Goal: Task Accomplishment & Management: Use online tool/utility

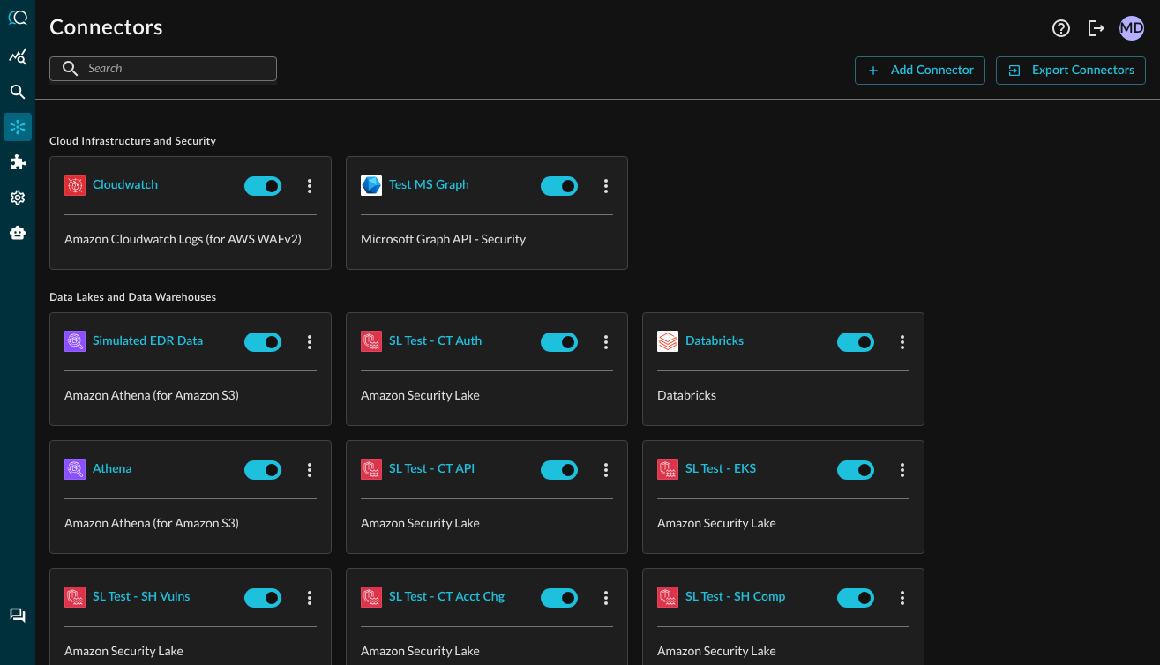
click at [130, 75] on input "text" at bounding box center [162, 68] width 148 height 33
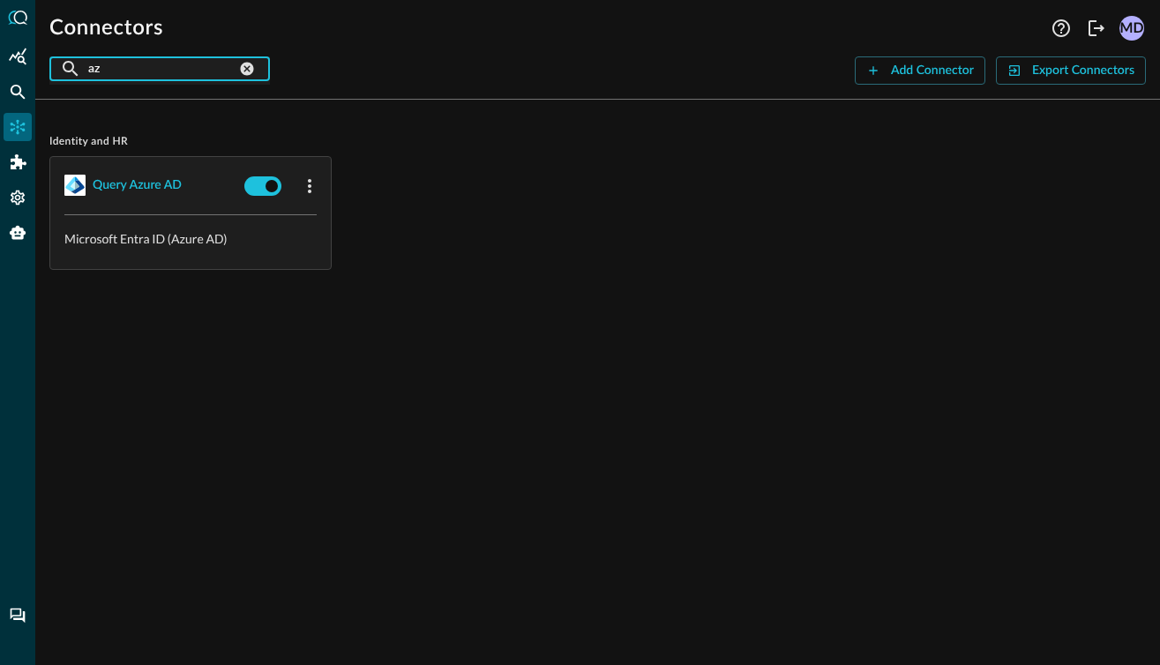
type input "a"
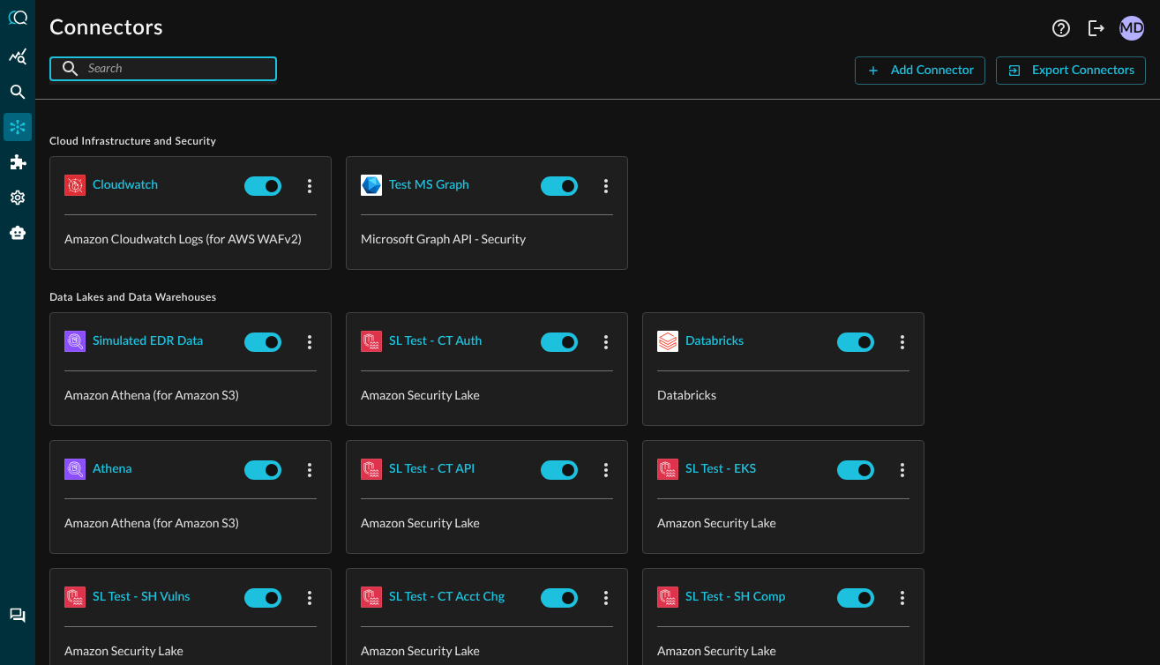
type input "m"
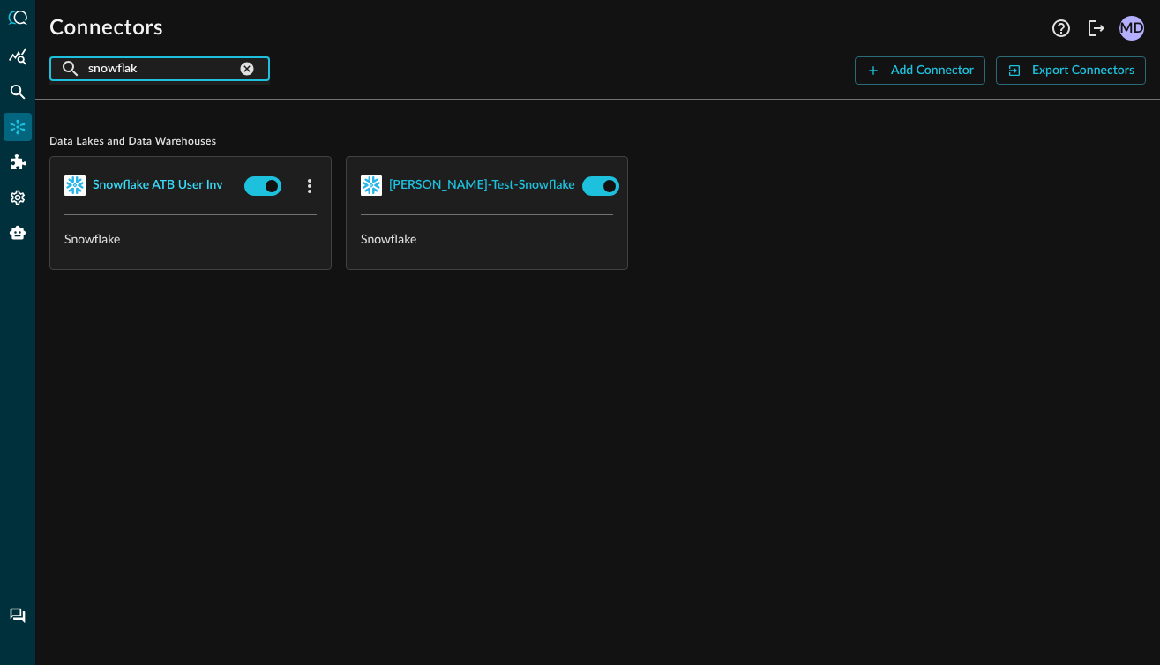
type input "snowflak"
click at [165, 185] on div "Snowflake ATB User Inv" at bounding box center [158, 186] width 131 height 22
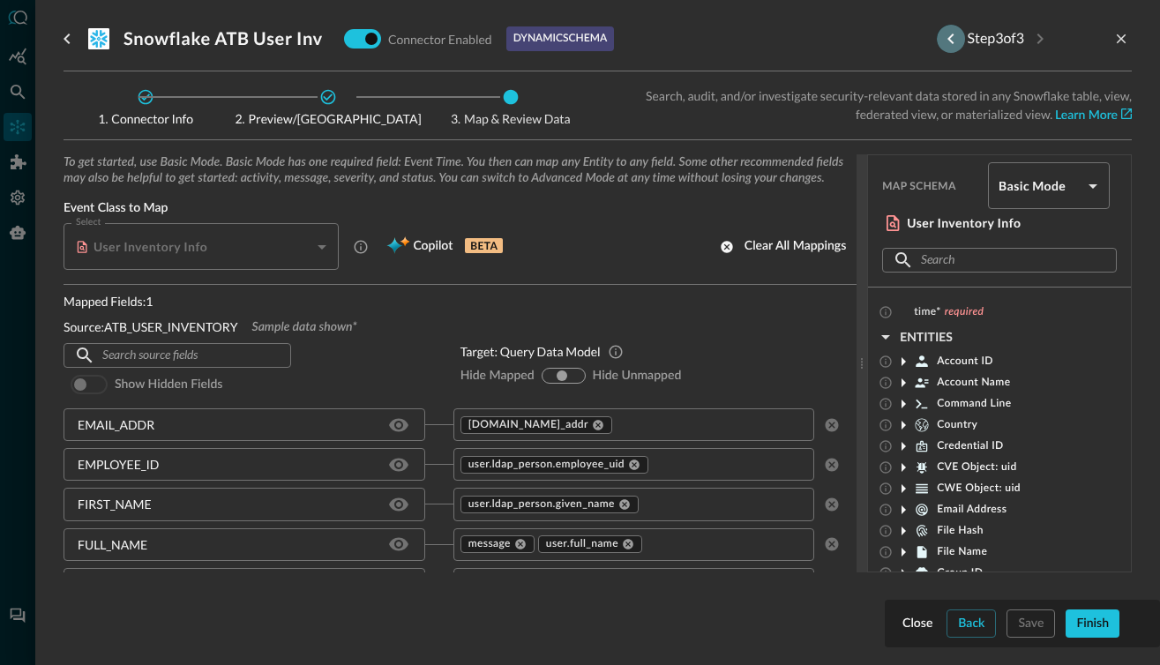
click at [945, 32] on icon "Previous step" at bounding box center [950, 38] width 21 height 21
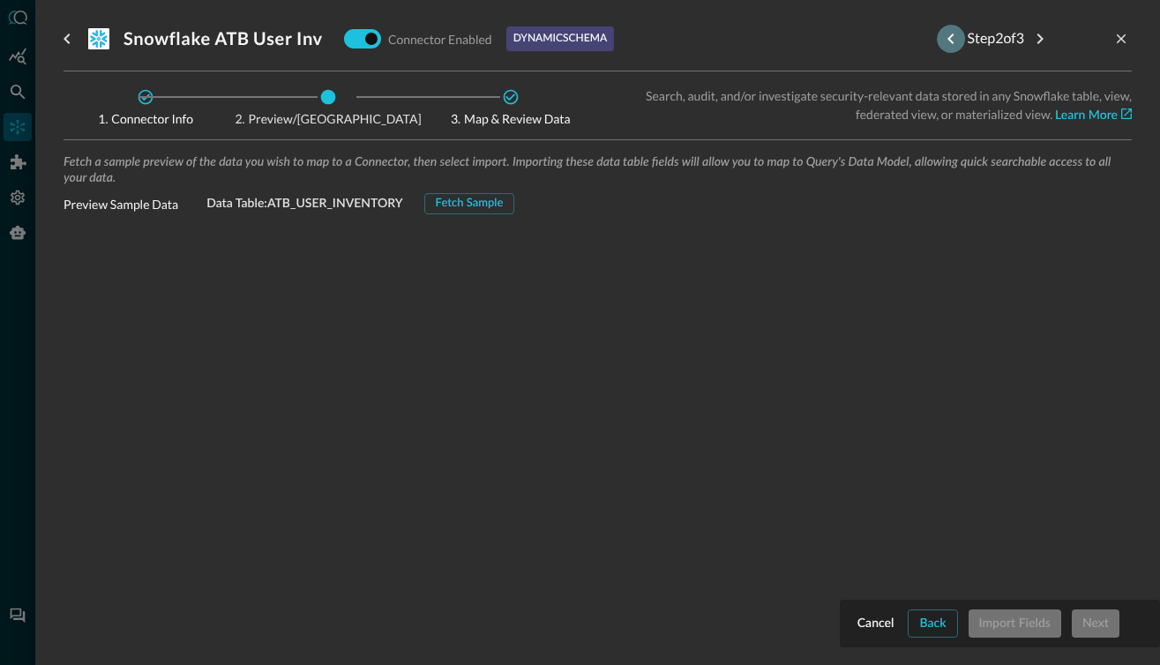
click at [945, 32] on icon "Previous step" at bounding box center [950, 38] width 21 height 21
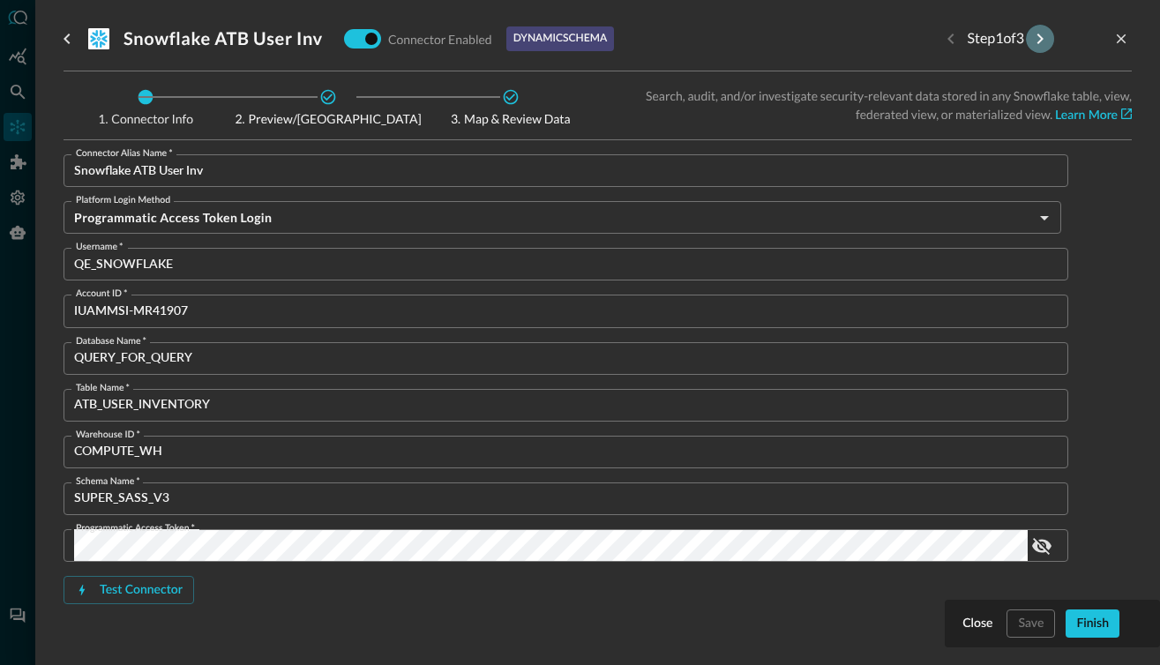
click at [1043, 41] on icon "Next step" at bounding box center [1039, 38] width 21 height 21
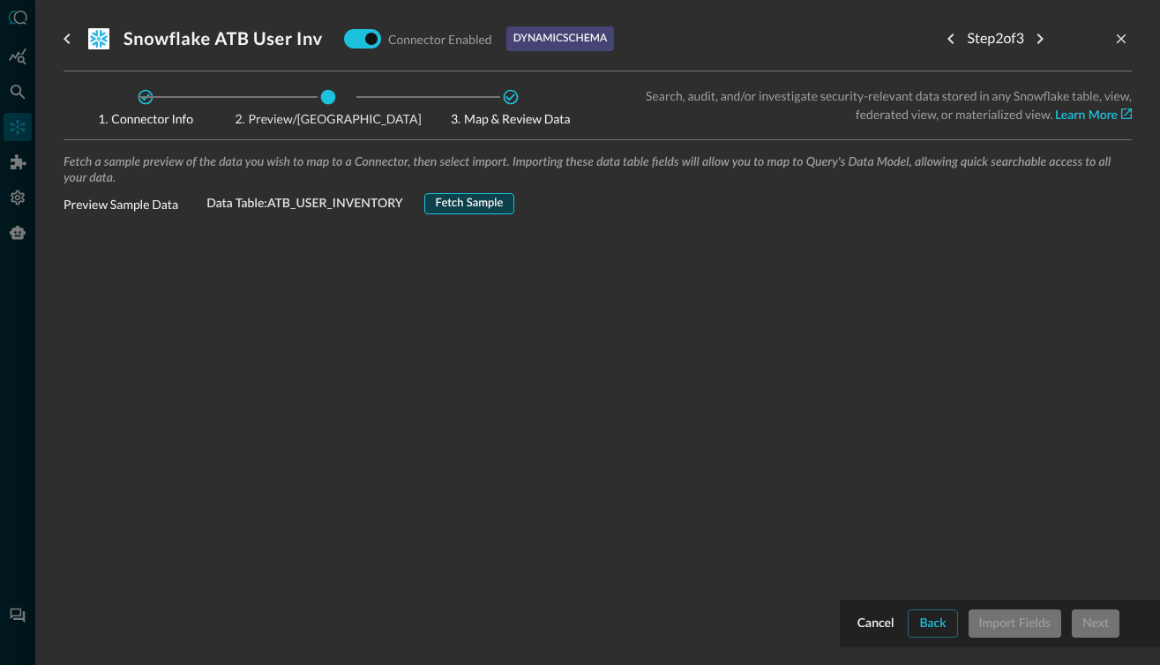
click at [458, 200] on div "Fetch Sample" at bounding box center [470, 204] width 68 height 20
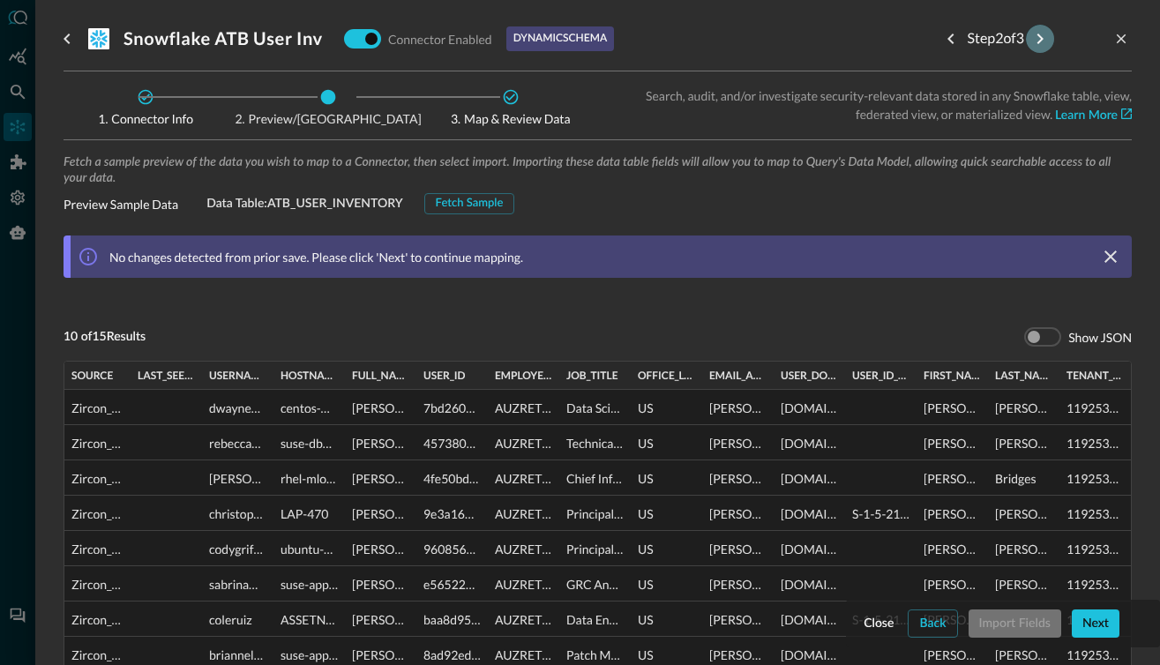
click at [1040, 41] on icon "Next step" at bounding box center [1040, 39] width 6 height 11
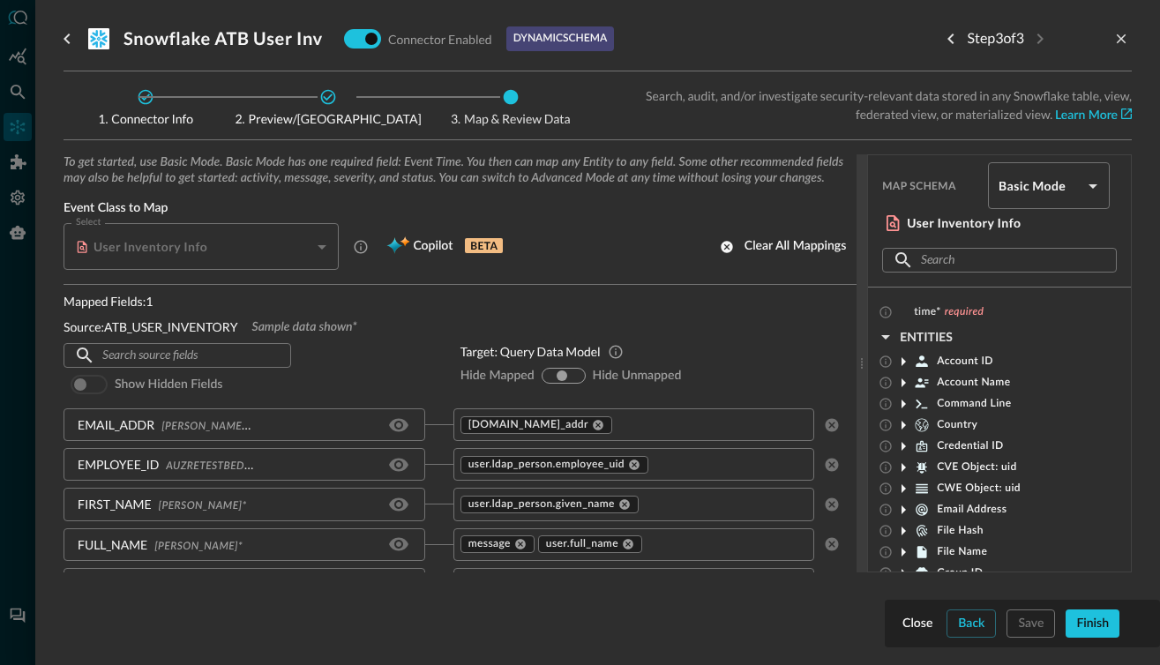
click at [1071, 192] on body "Connectors Help Logout MD ​ snowflak ​ Add Connector Export Connectors Data Lak…" at bounding box center [580, 332] width 1160 height 665
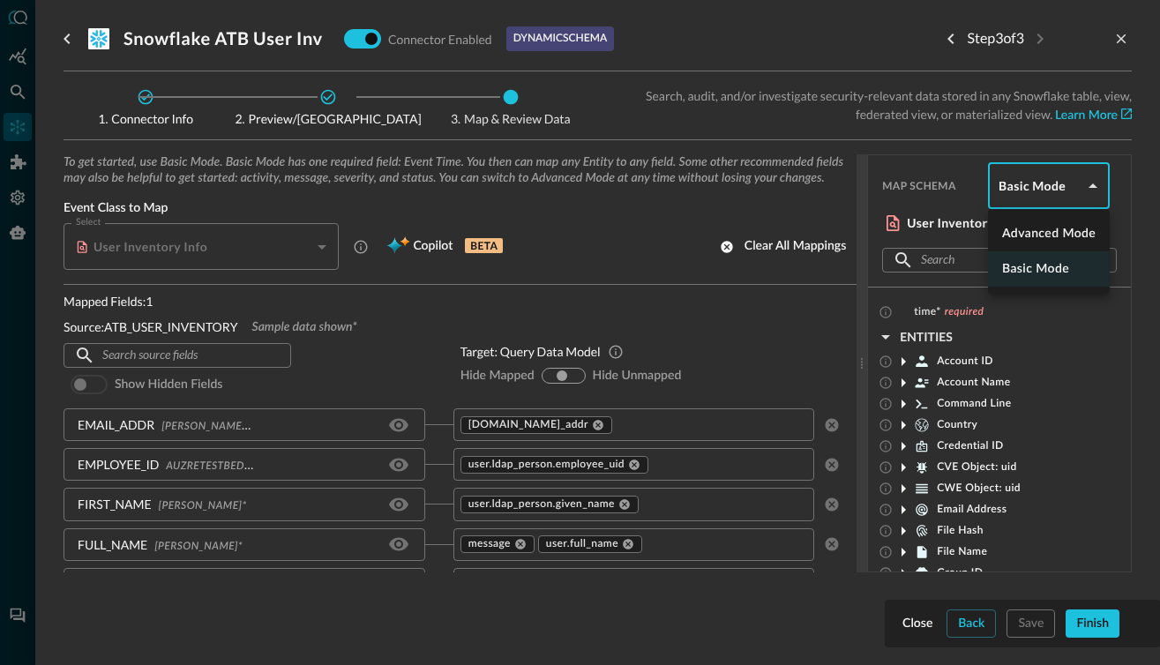
click at [1044, 180] on div at bounding box center [580, 332] width 1160 height 665
click at [658, 433] on input "text" at bounding box center [710, 425] width 192 height 22
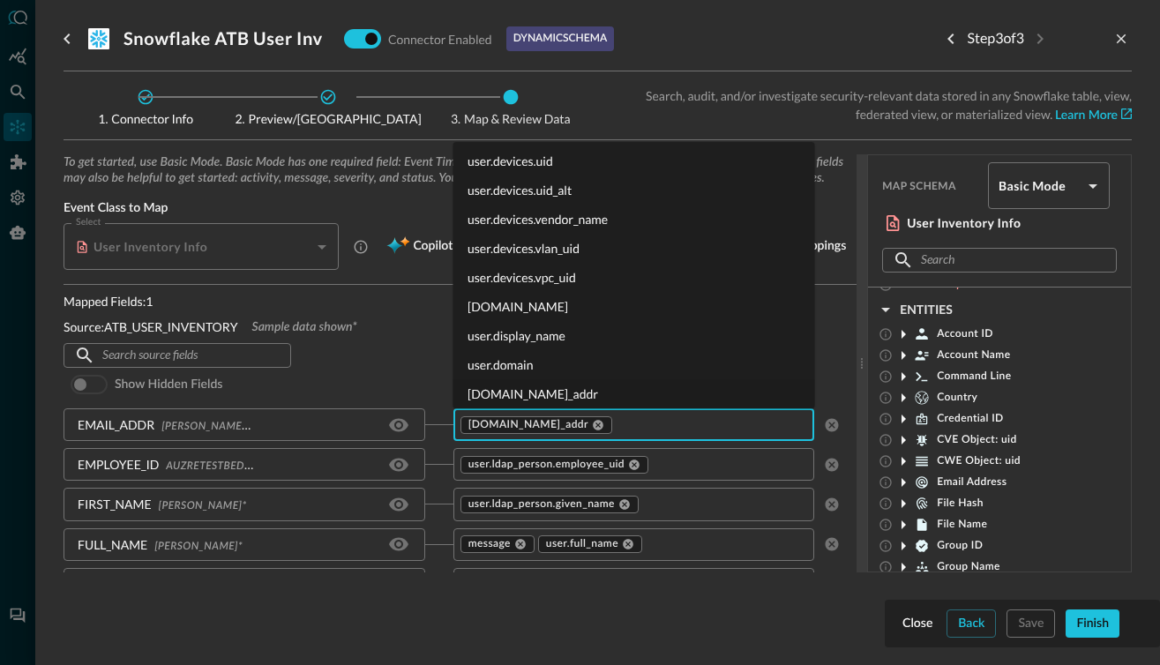
scroll to position [61, 0]
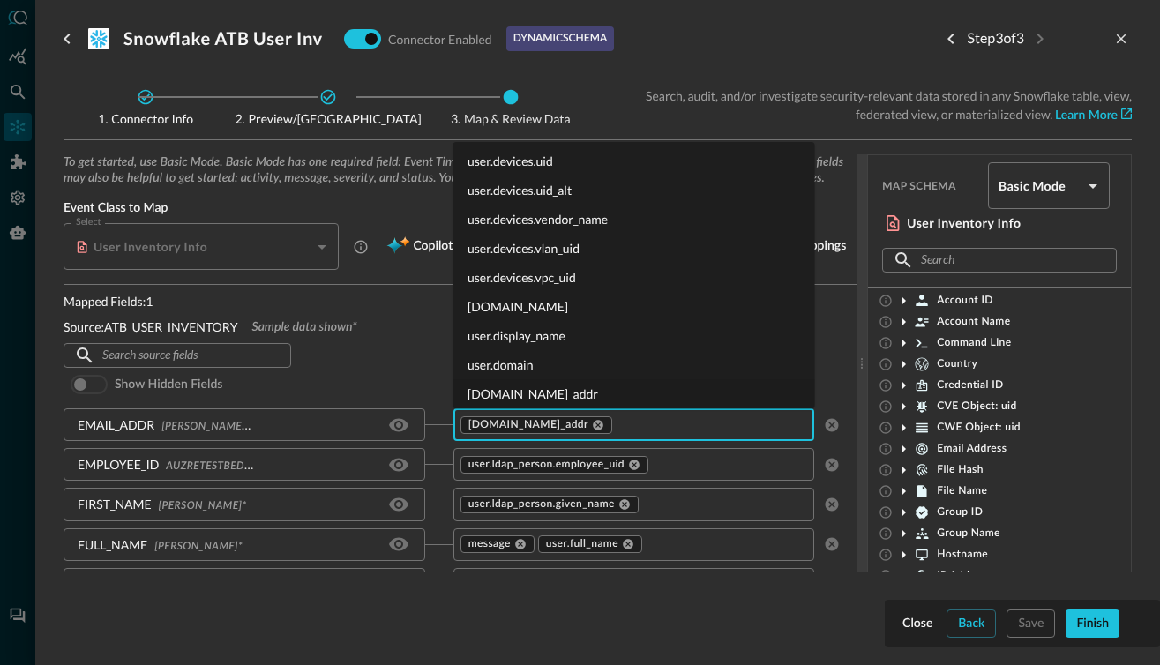
click at [903, 386] on icon at bounding box center [904, 385] width 4 height 9
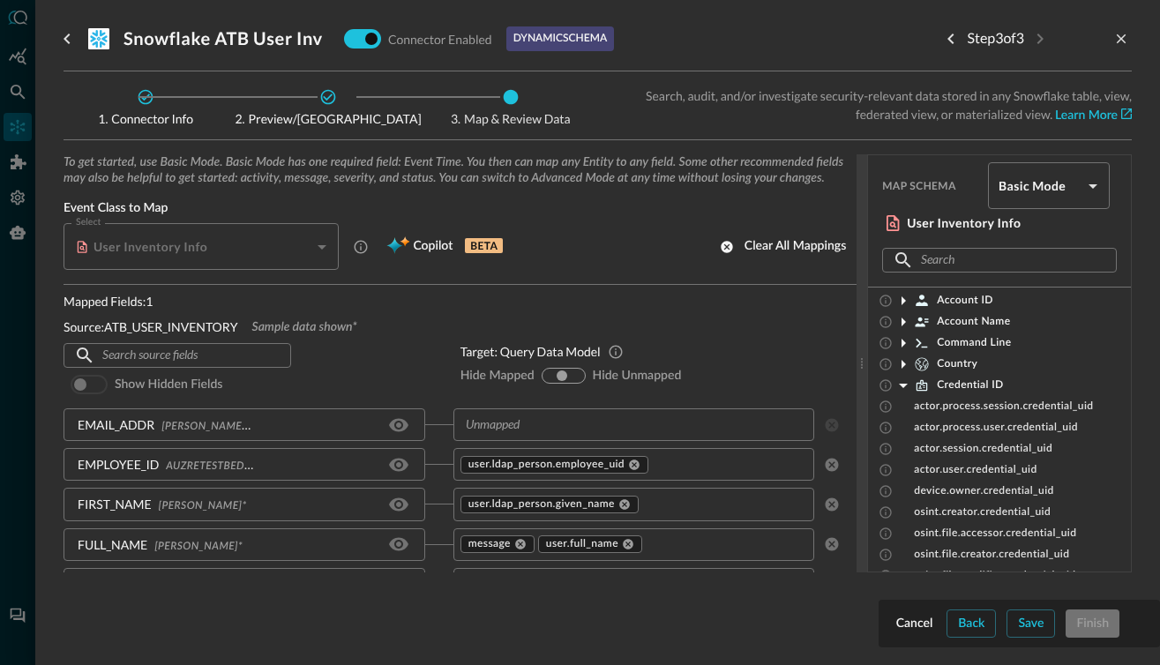
click at [903, 386] on icon at bounding box center [903, 386] width 9 height 4
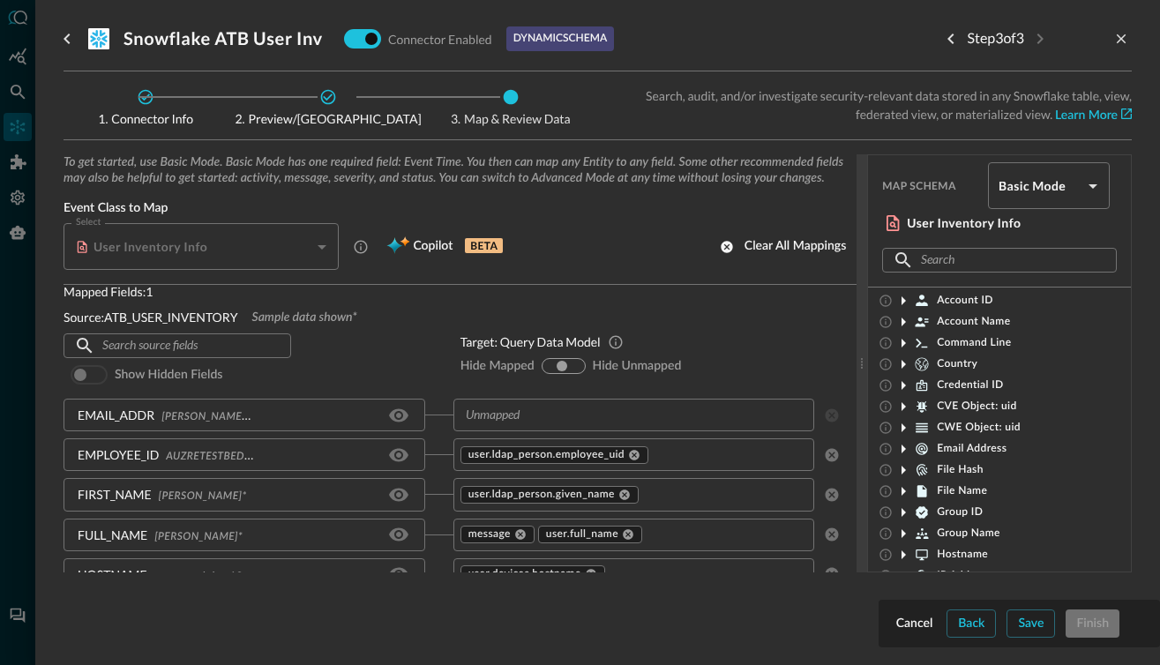
scroll to position [0, 0]
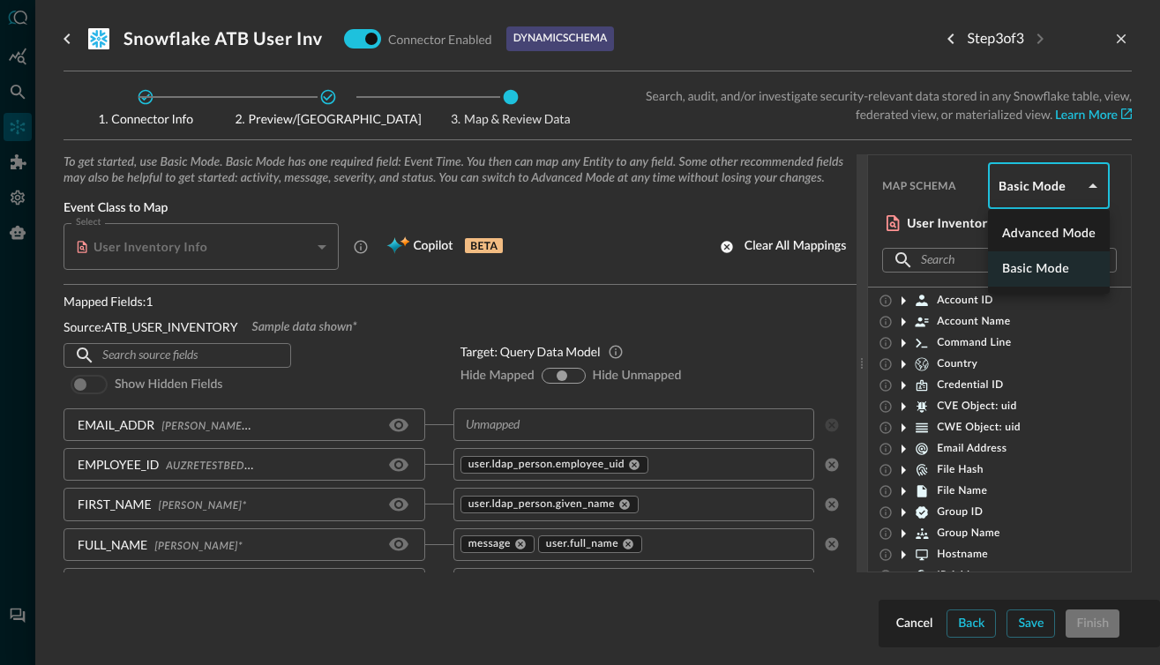
click at [1082, 189] on body "Connectors Help Logout MD ​ snowflak ​ Add Connector Export Connectors Data Lak…" at bounding box center [580, 332] width 1160 height 665
click at [1053, 232] on li "Advanced Mode" at bounding box center [1049, 233] width 122 height 35
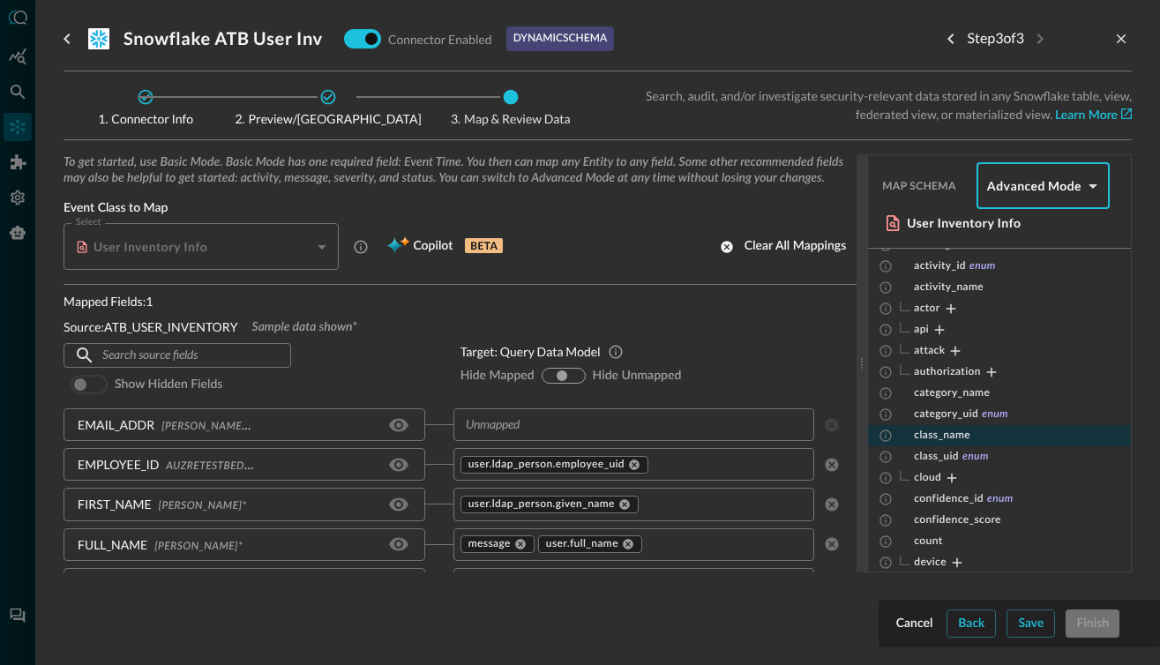
scroll to position [29, 0]
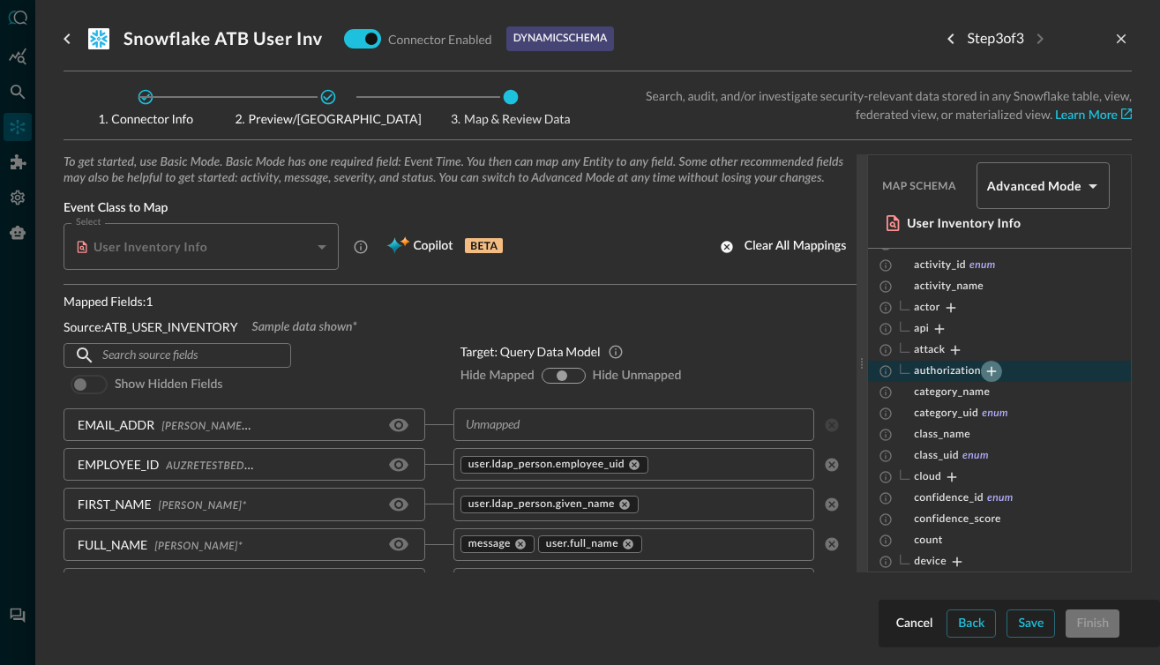
click at [996, 371] on icon "Expand" at bounding box center [992, 371] width 16 height 16
click at [970, 414] on icon "Expand" at bounding box center [969, 414] width 10 height 10
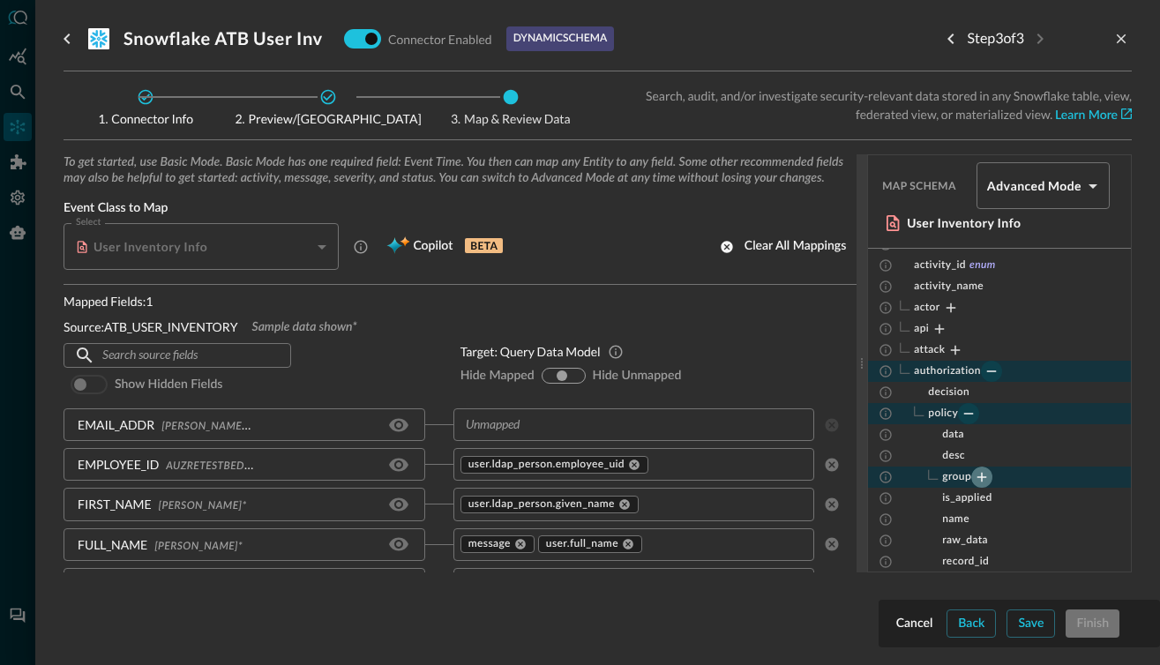
click at [985, 477] on icon "Expand" at bounding box center [982, 478] width 10 height 10
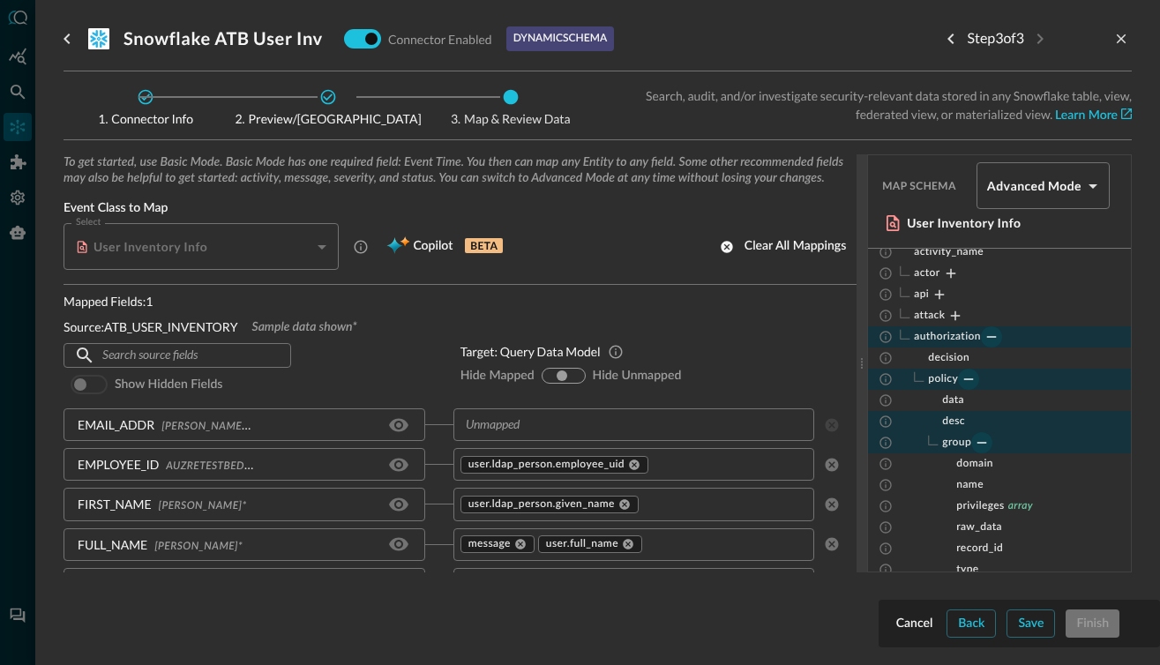
scroll to position [46, 0]
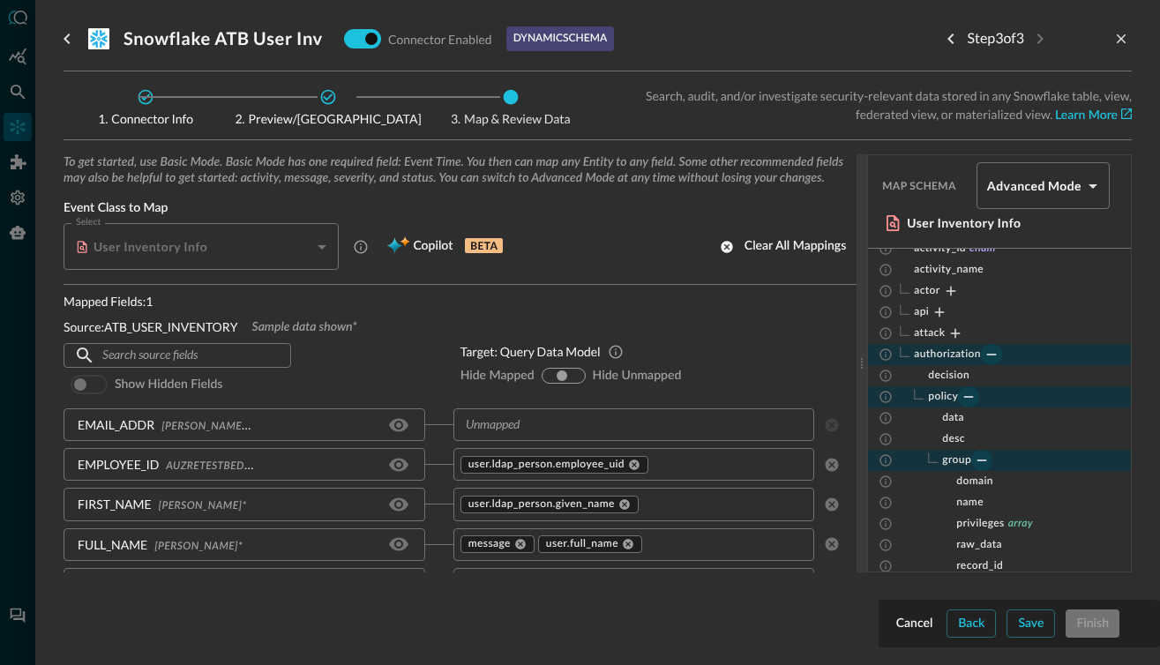
click at [988, 358] on icon "Collapse" at bounding box center [992, 355] width 16 height 16
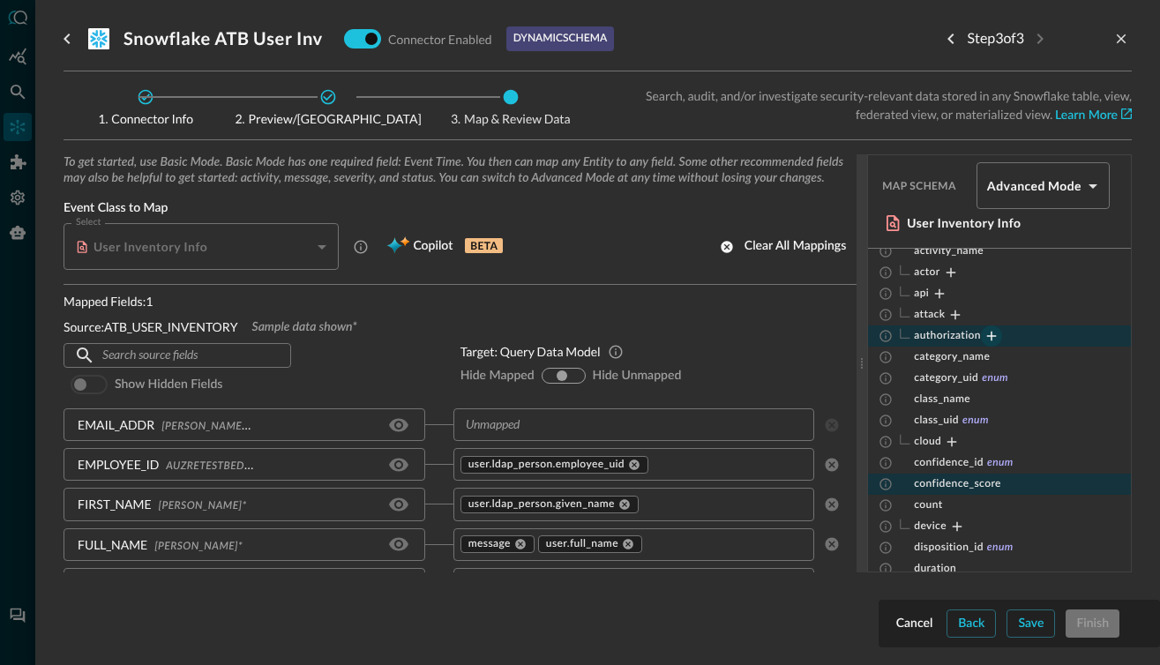
scroll to position [0, 0]
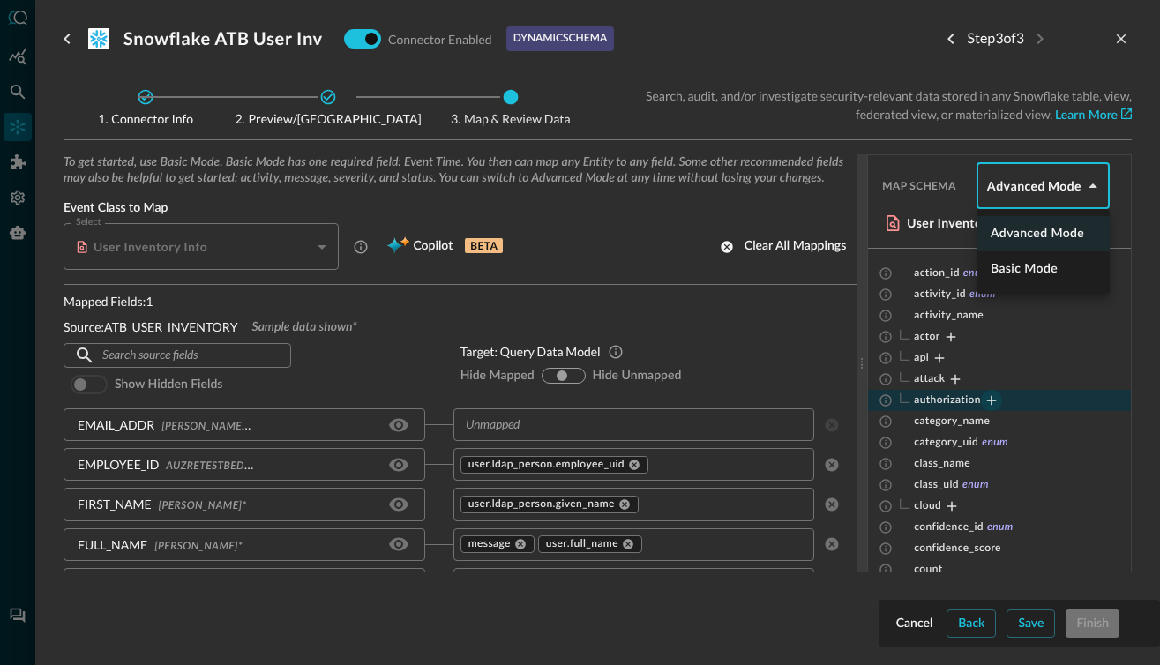
click at [1030, 185] on body "Connectors Help Logout MD ​ snowflak ​ Add Connector Export Connectors Data Lak…" at bounding box center [580, 332] width 1160 height 665
click at [1022, 267] on li "Basic Mode" at bounding box center [1043, 268] width 133 height 35
type input "basic"
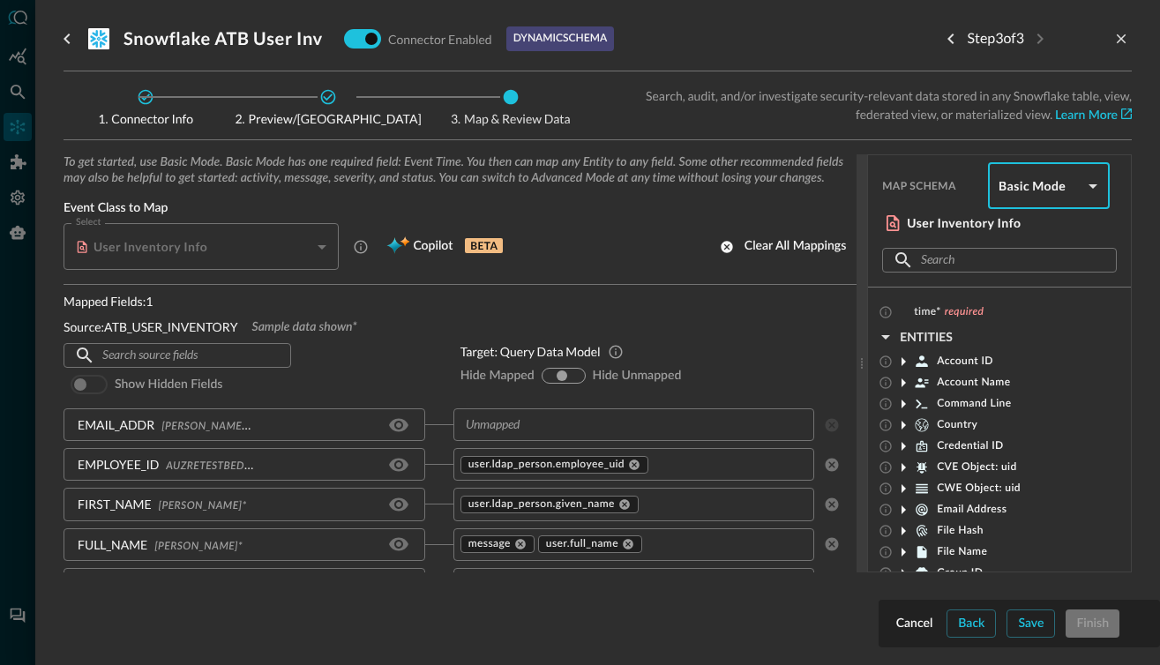
click at [941, 258] on input "text" at bounding box center [998, 260] width 155 height 33
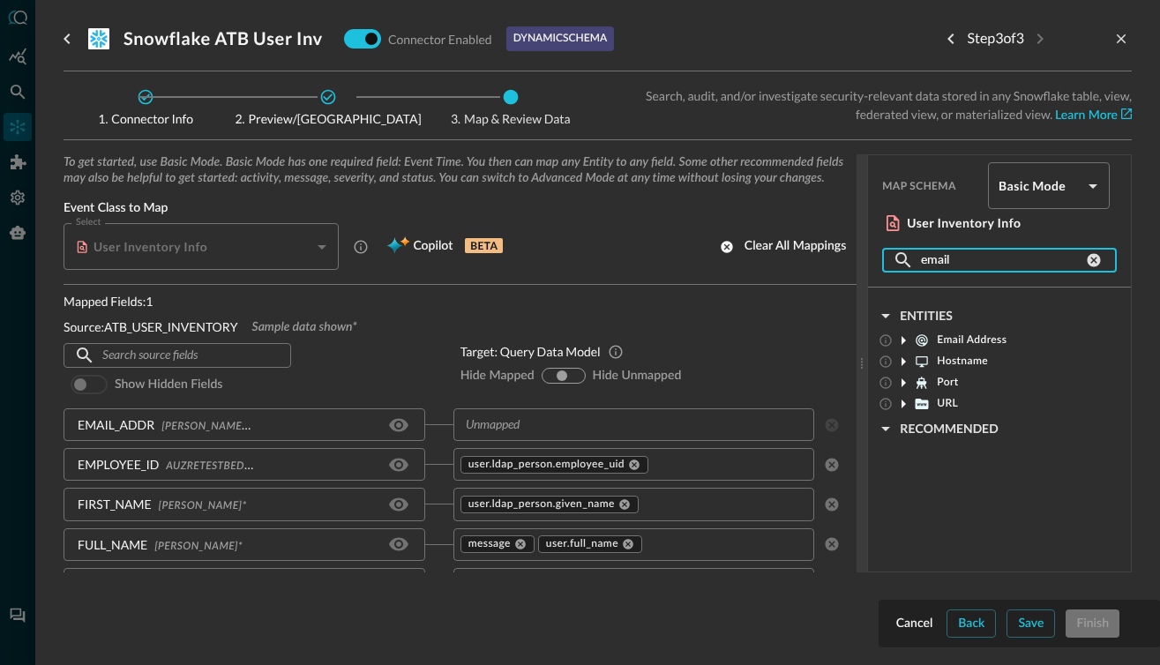
type input "email"
click at [902, 343] on icon at bounding box center [904, 340] width 4 height 9
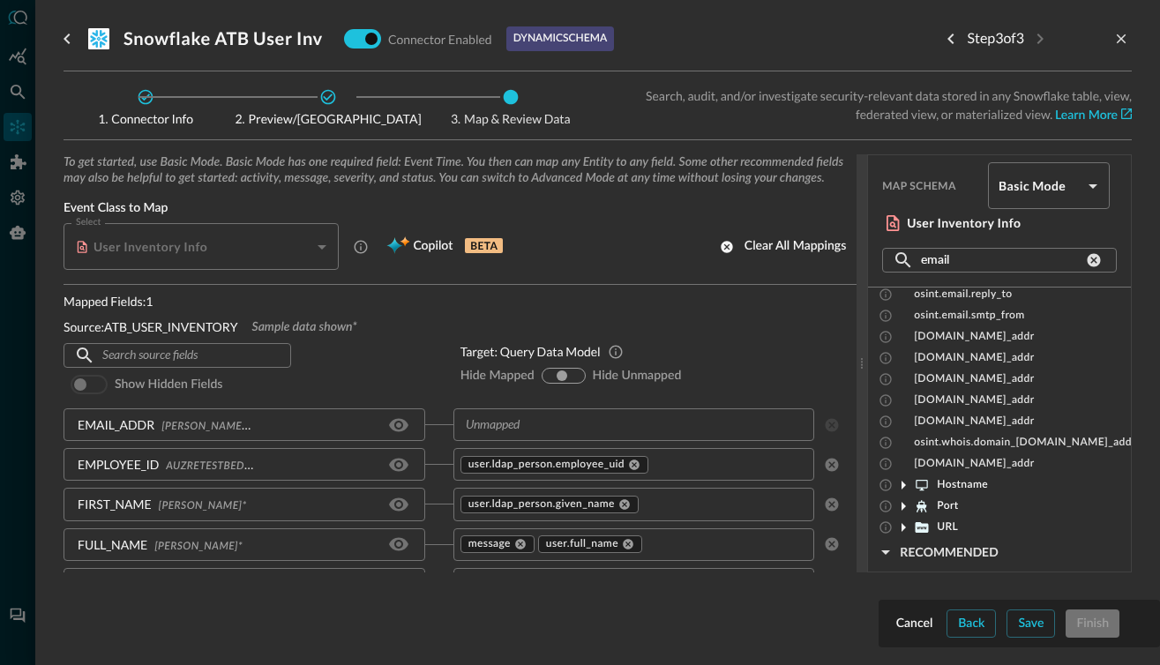
scroll to position [224, 0]
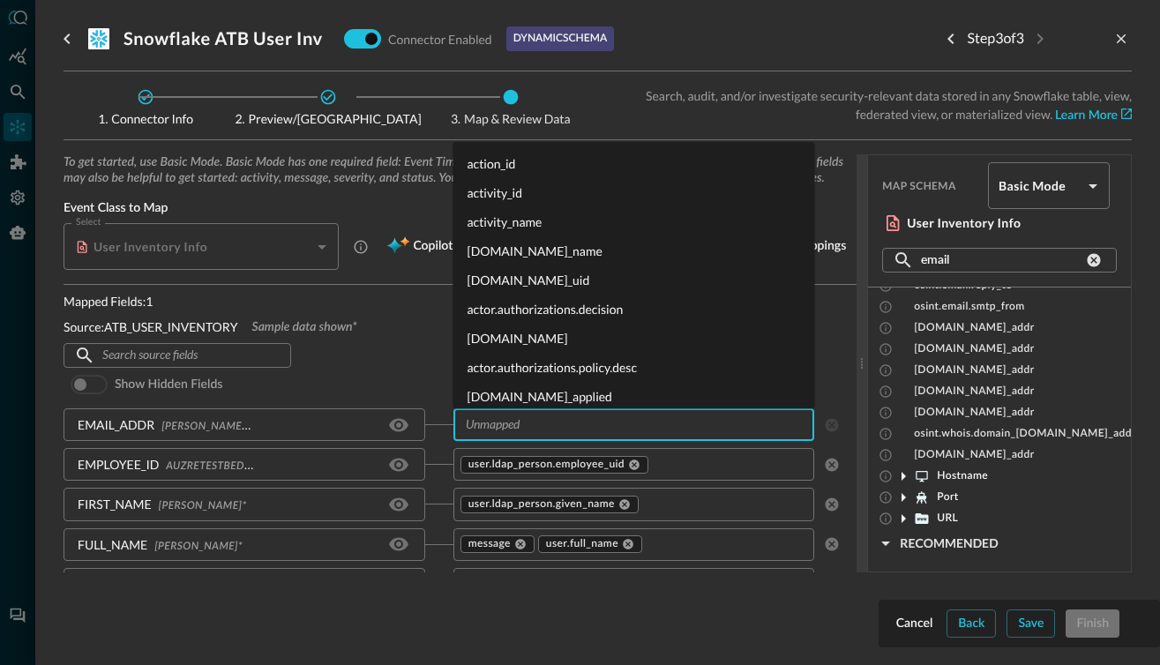
click at [507, 414] on input "text" at bounding box center [633, 425] width 348 height 22
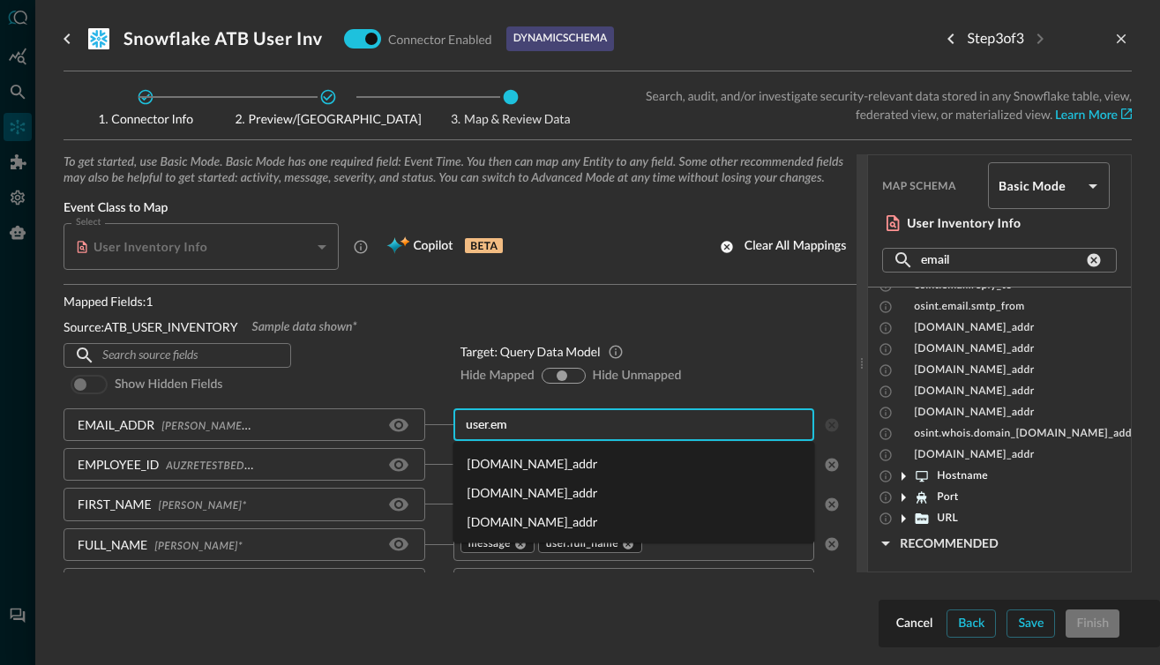
type input "user.ema"
click at [501, 515] on li "[DOMAIN_NAME]_addr" at bounding box center [634, 521] width 362 height 29
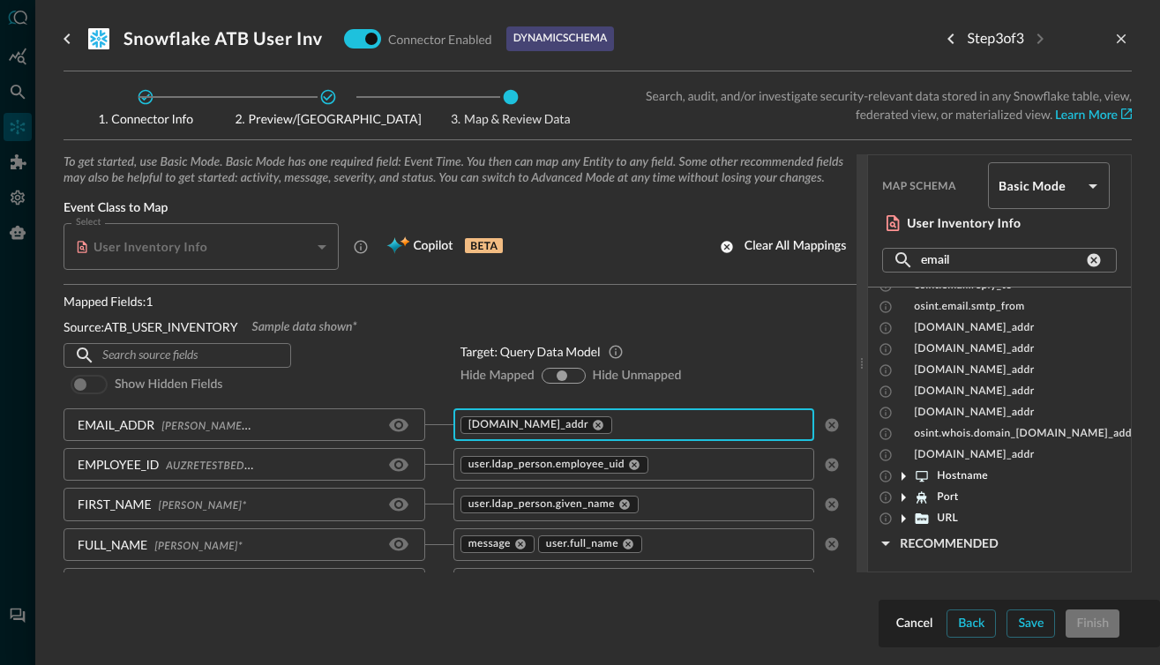
click at [1045, 191] on body "Connectors Help Logout MD ​ snowflak ​ Add Connector Export Connectors Data Lak…" at bounding box center [580, 332] width 1160 height 665
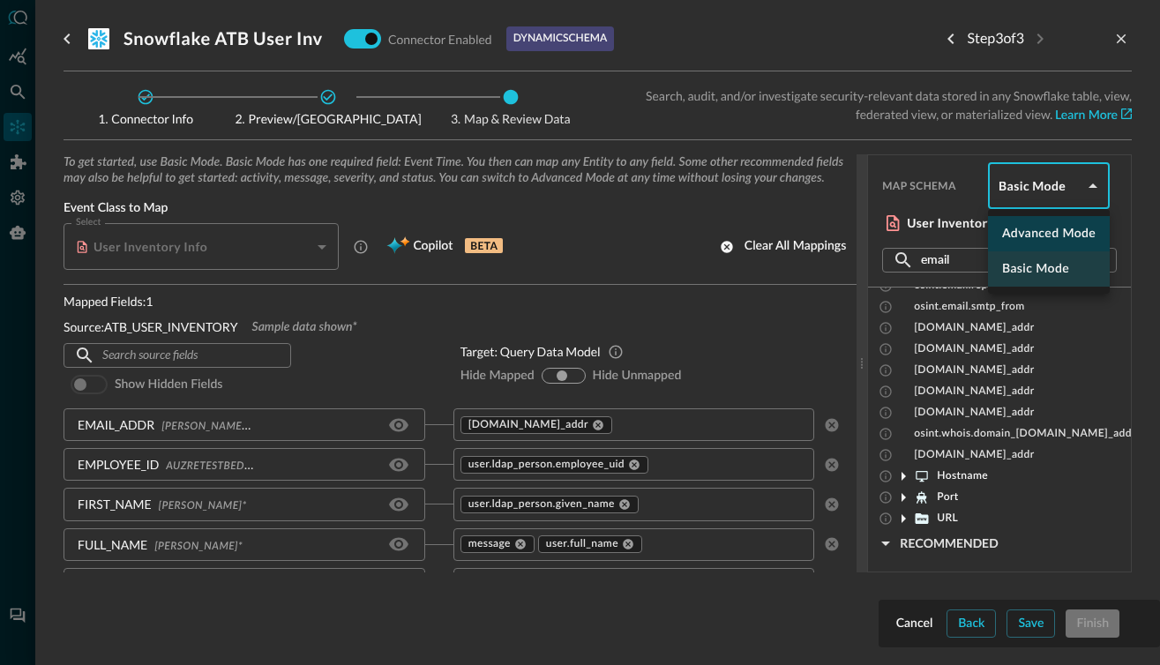
click at [1030, 237] on li "Advanced Mode" at bounding box center [1049, 233] width 122 height 35
type input "advanced"
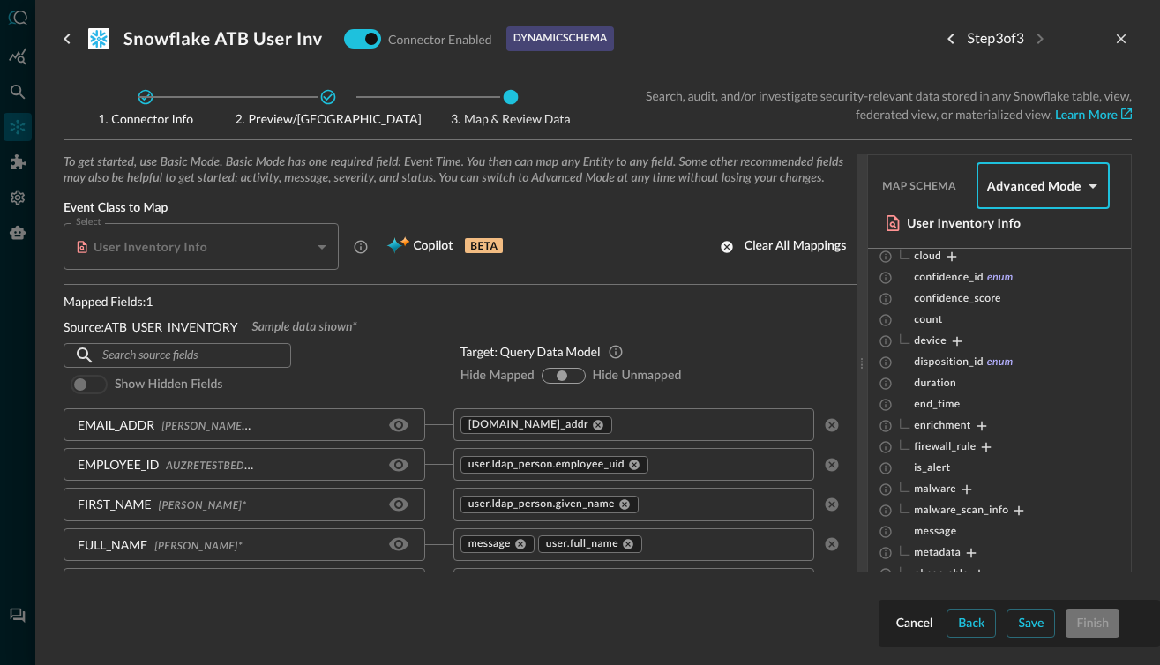
scroll to position [253, 0]
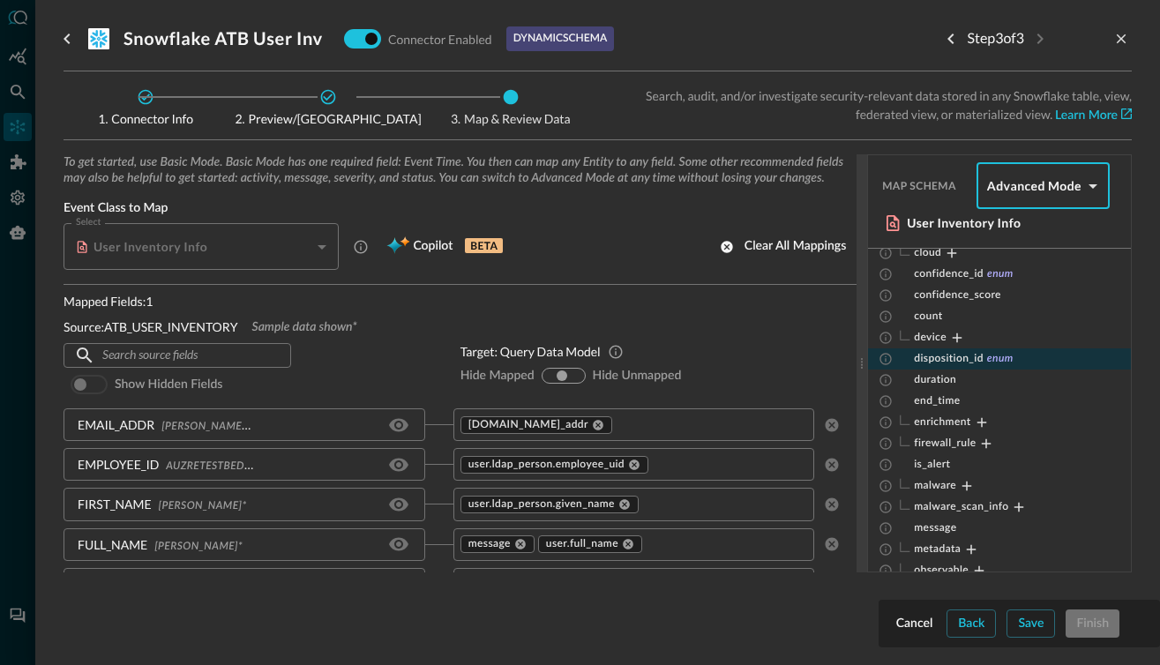
click at [995, 357] on span "enum" at bounding box center [1000, 359] width 26 height 14
click at [644, 431] on input "text" at bounding box center [710, 425] width 192 height 22
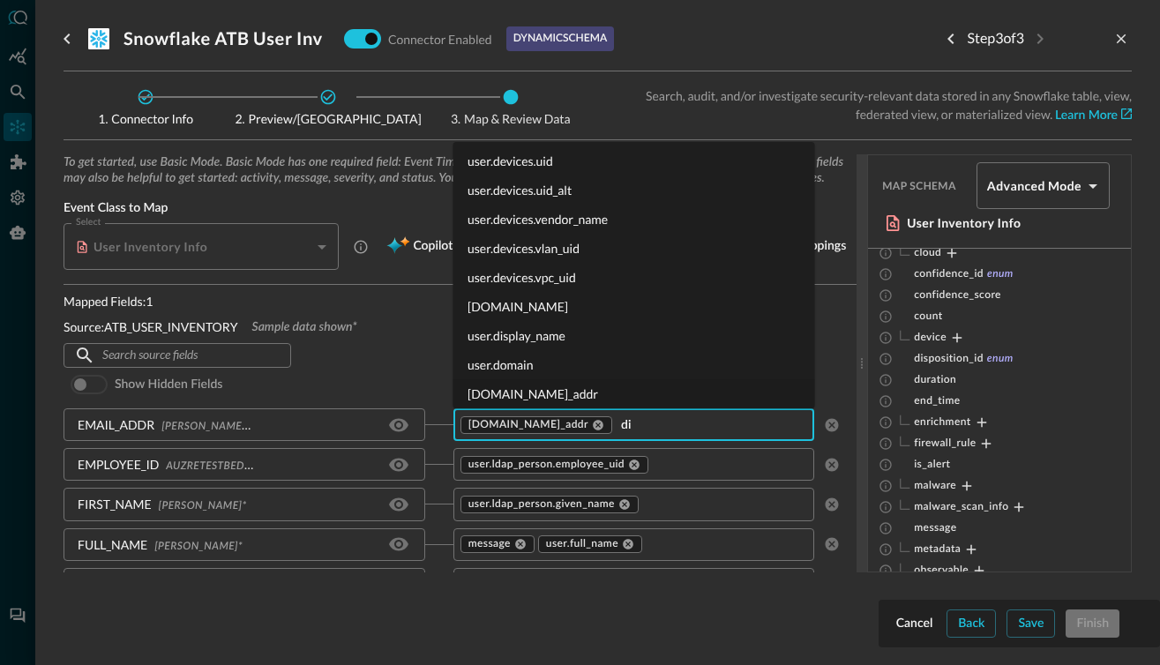
scroll to position [0, 0]
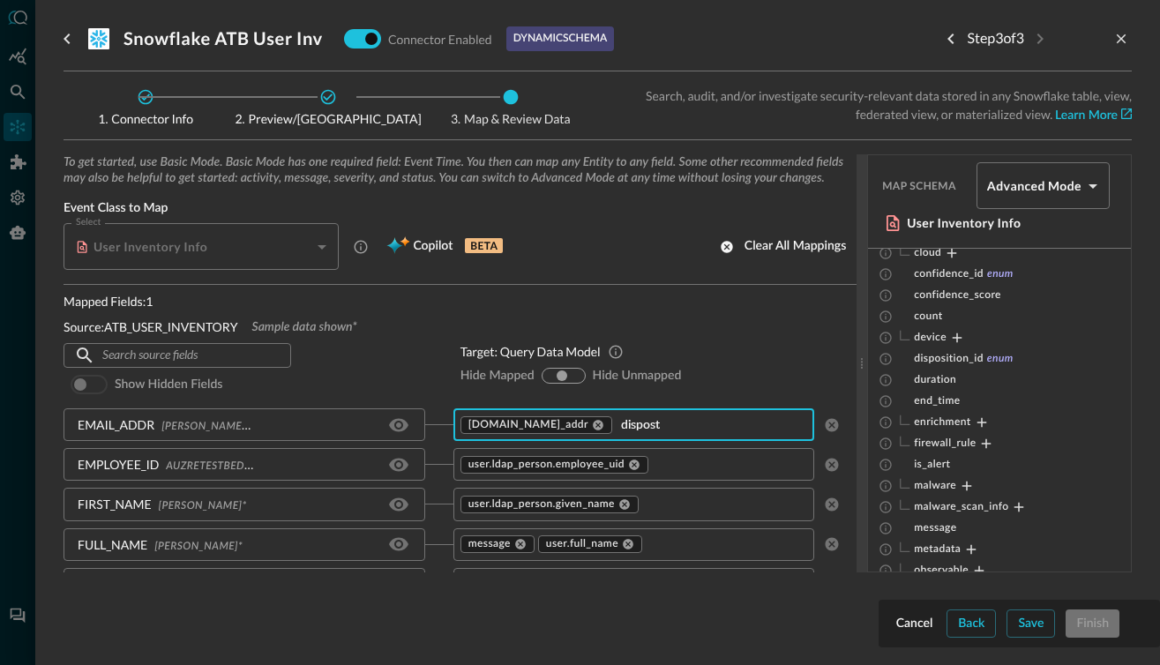
type input "dispos"
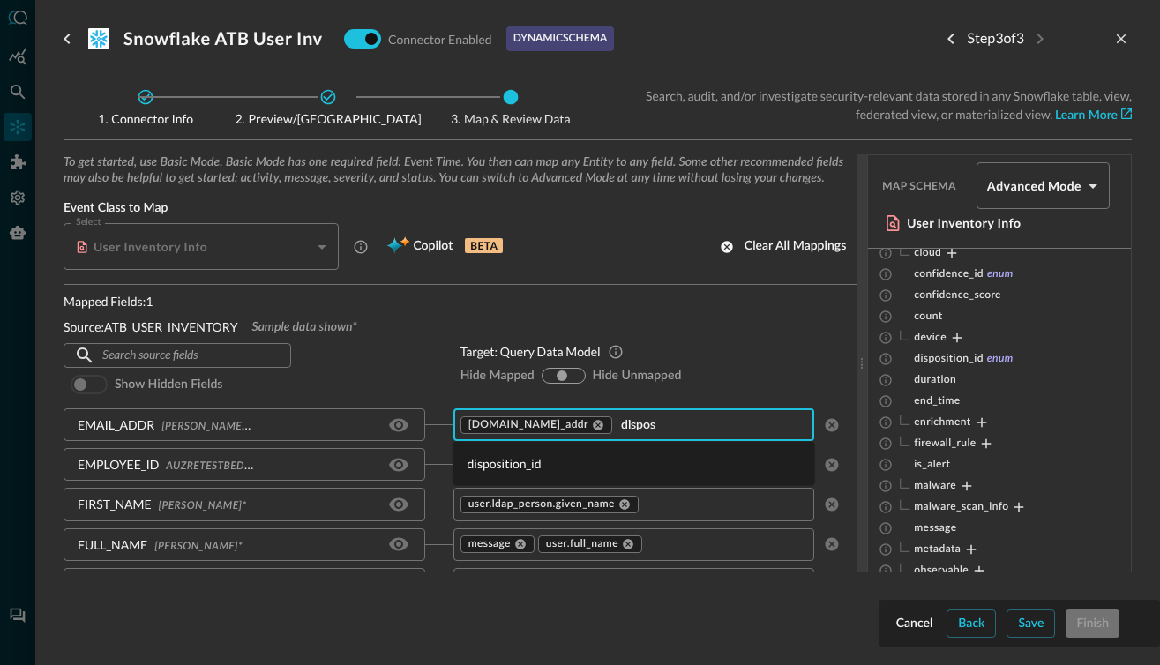
click at [521, 461] on li "disposition_id" at bounding box center [634, 463] width 362 height 29
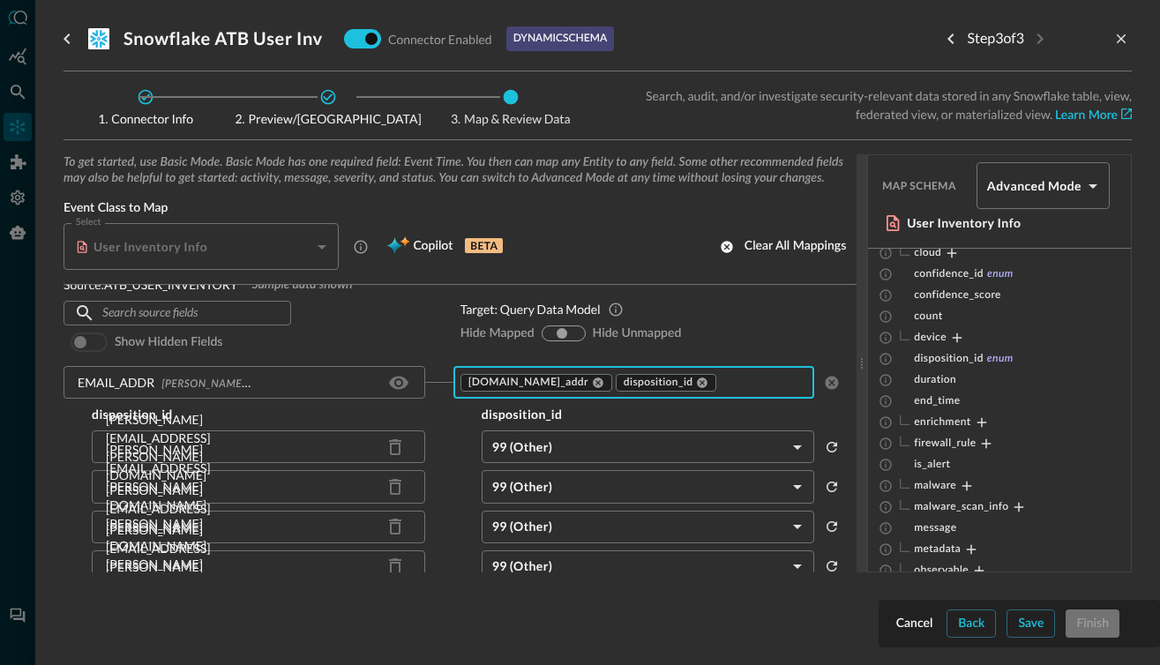
scroll to position [46, 0]
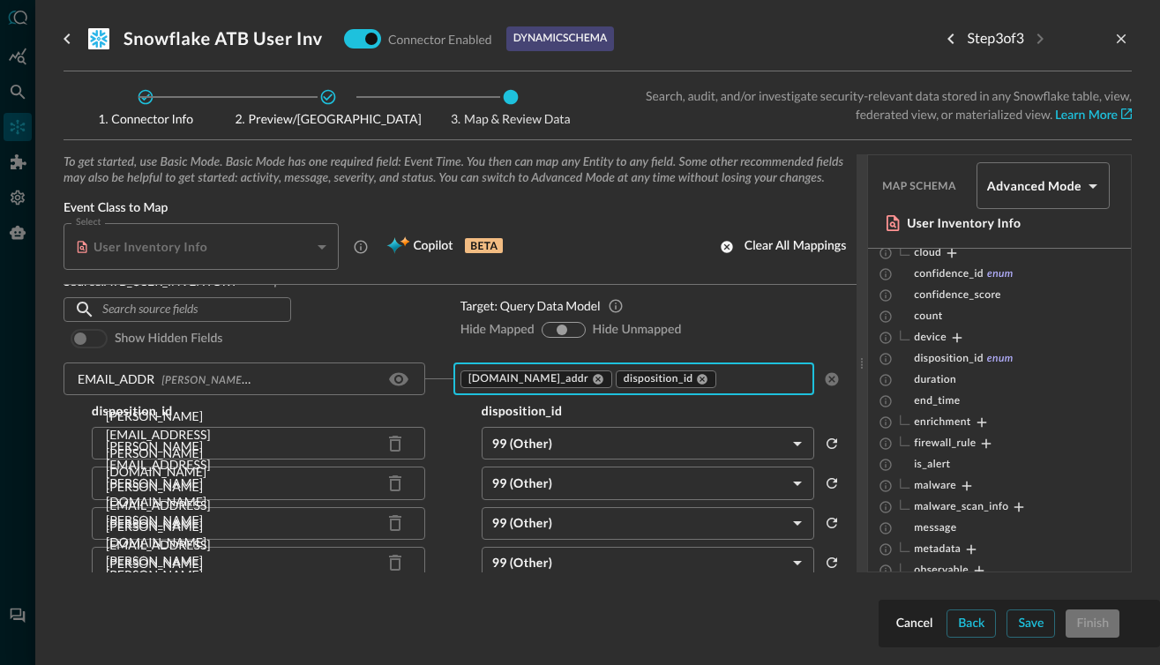
click at [798, 440] on body "Connectors Help Logout MD ​ snowflak ​ Add Connector Export Connectors Data Lak…" at bounding box center [580, 332] width 1160 height 665
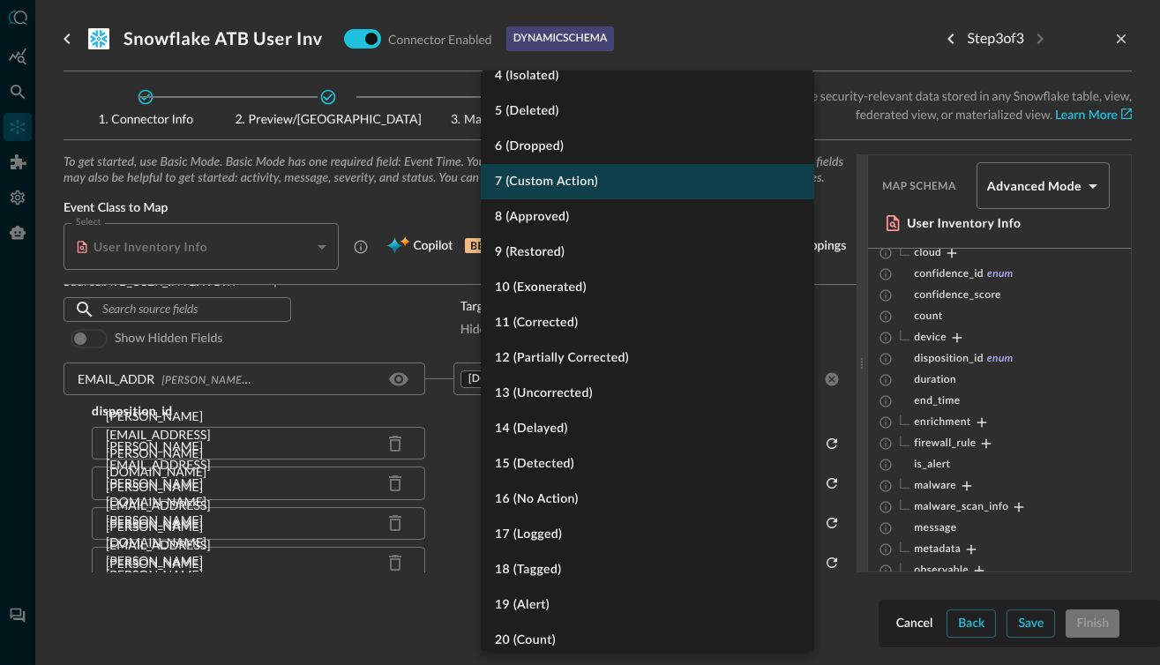
scroll to position [0, 0]
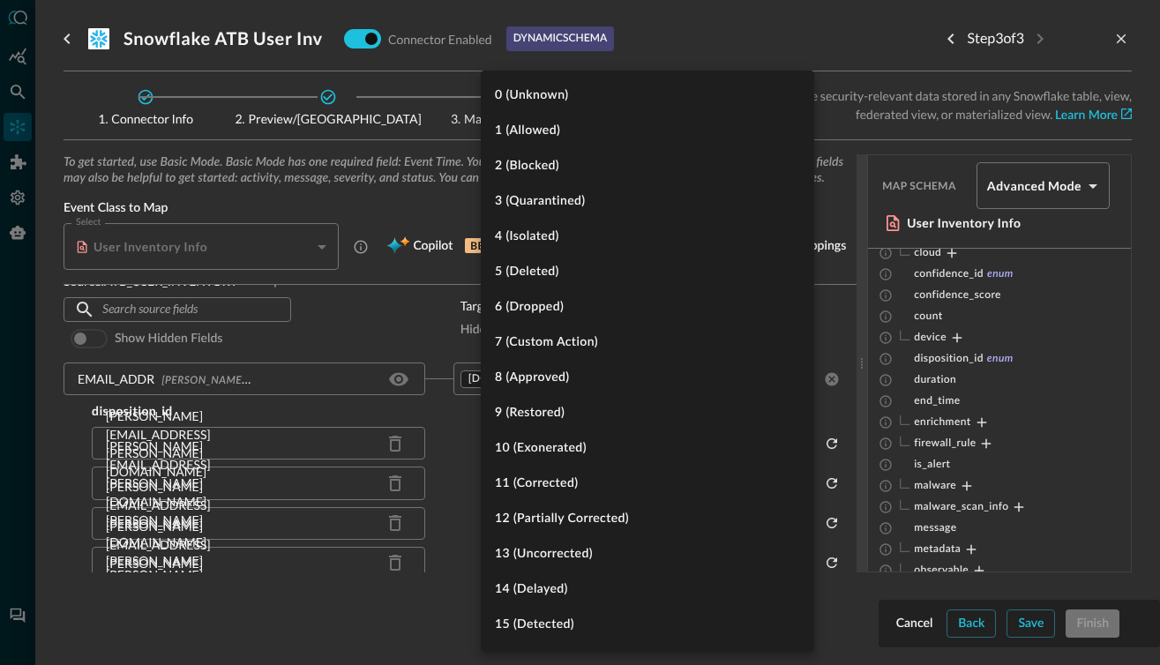
click at [837, 53] on div at bounding box center [580, 332] width 1160 height 665
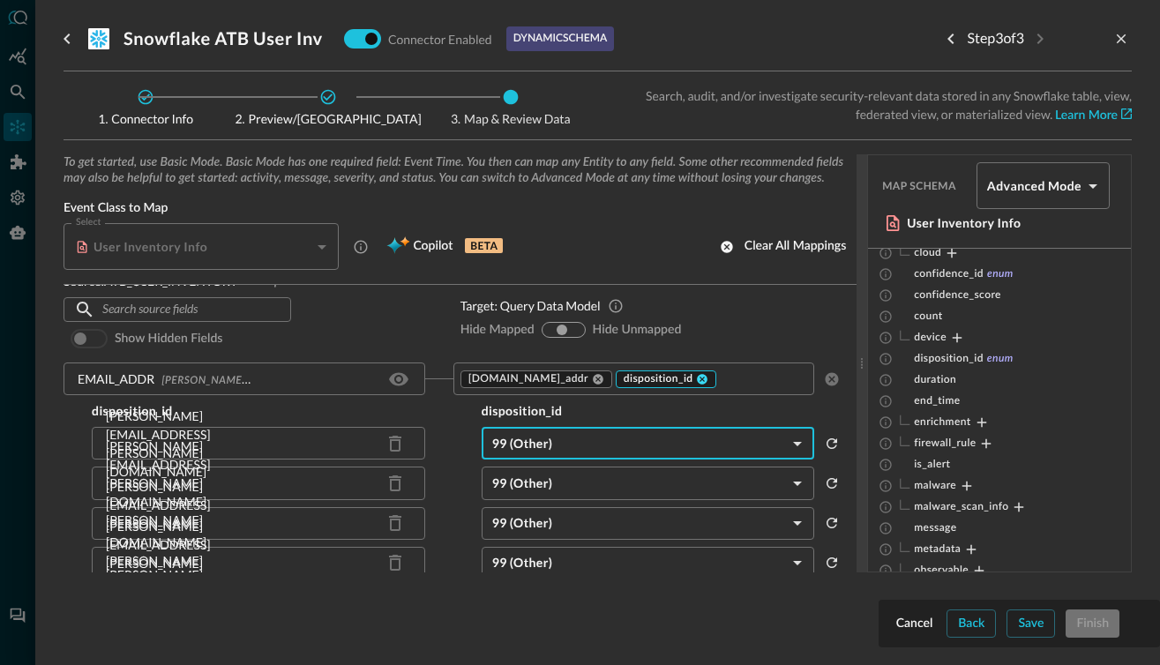
click at [696, 378] on icon at bounding box center [702, 379] width 12 height 12
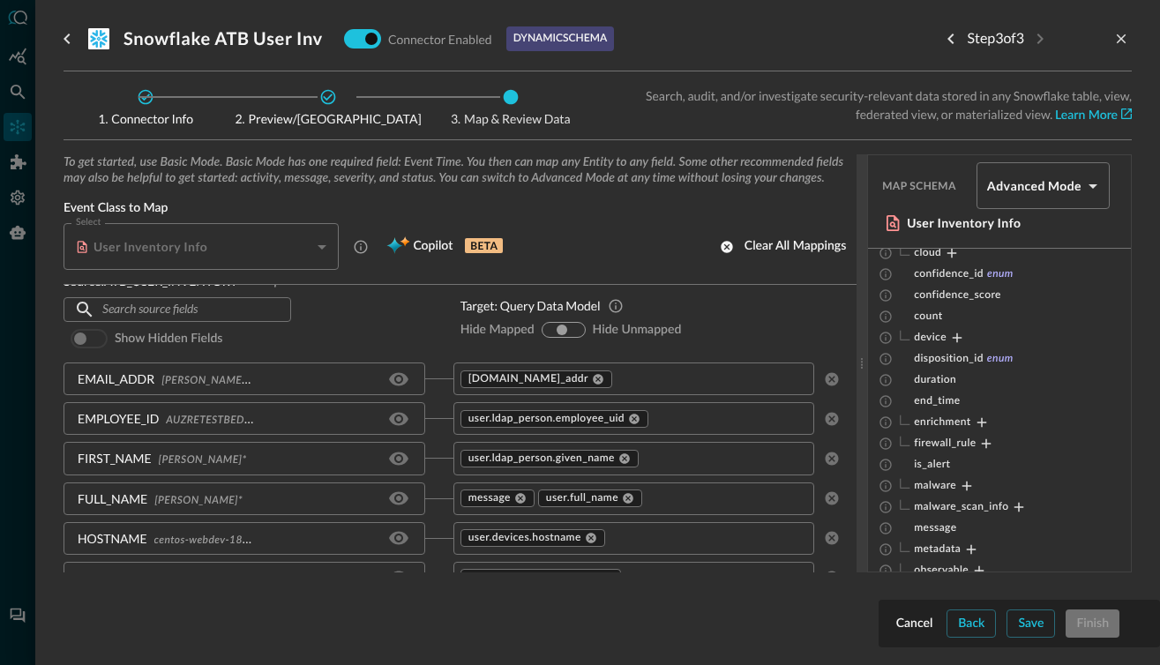
click at [661, 378] on input "text" at bounding box center [710, 379] width 192 height 22
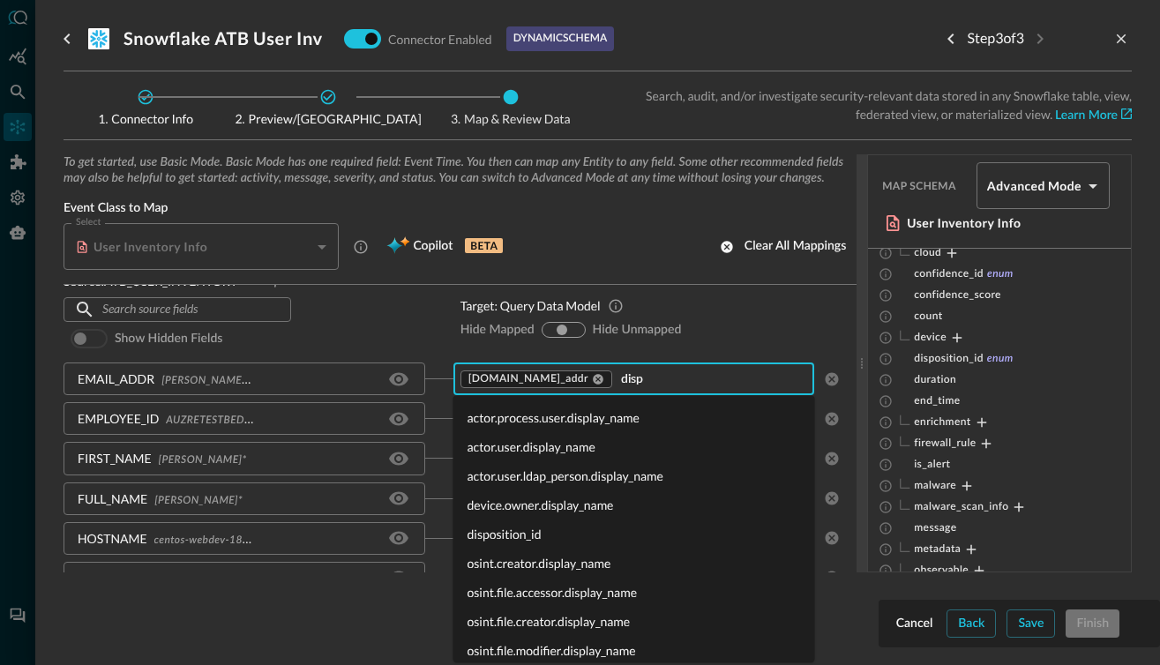
type input "dispo"
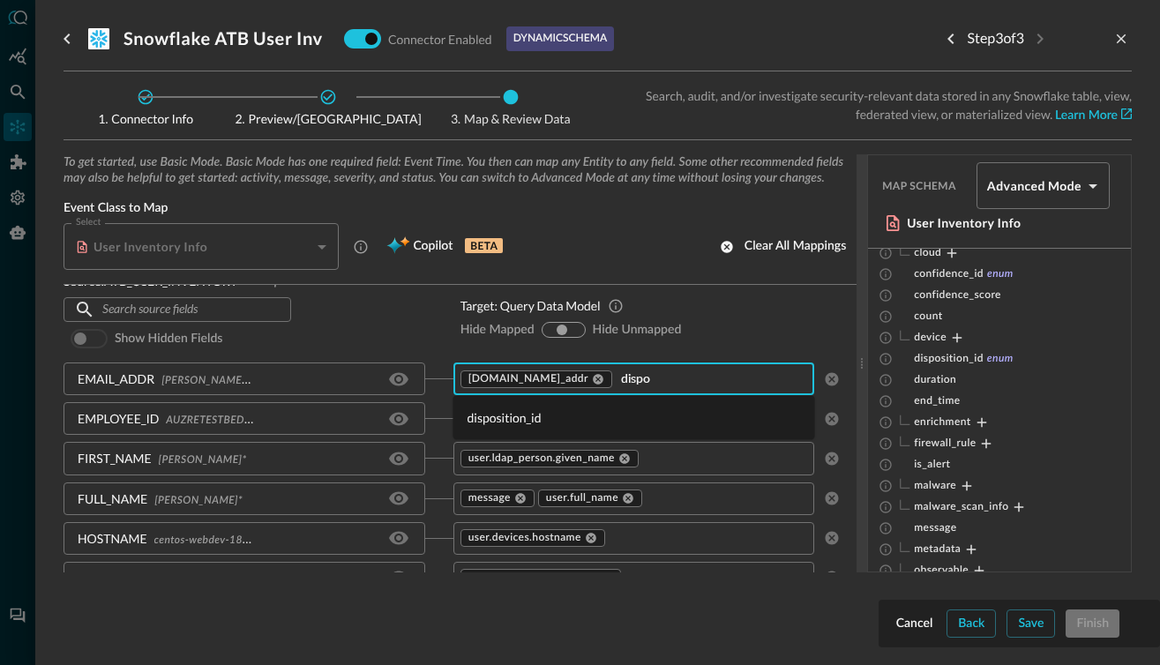
click at [511, 421] on li "disposition_id" at bounding box center [634, 417] width 362 height 29
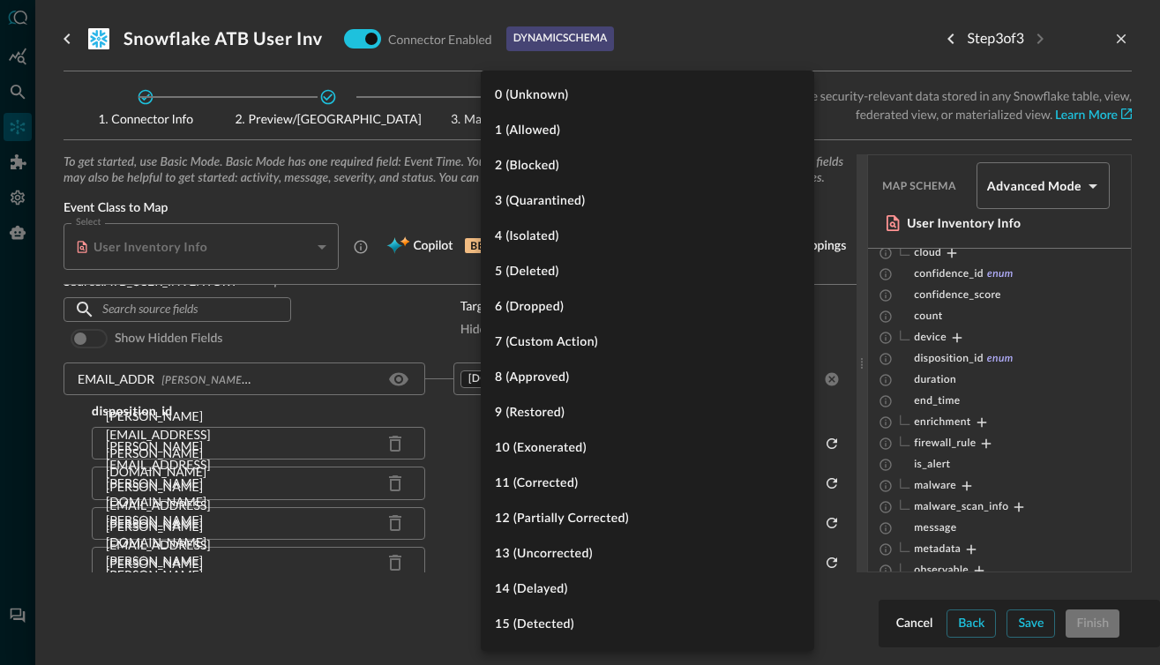
click at [794, 446] on body "Connectors Help Logout MD ​ snowflak ​ Add Connector Export Connectors Data Lak…" at bounding box center [580, 332] width 1160 height 665
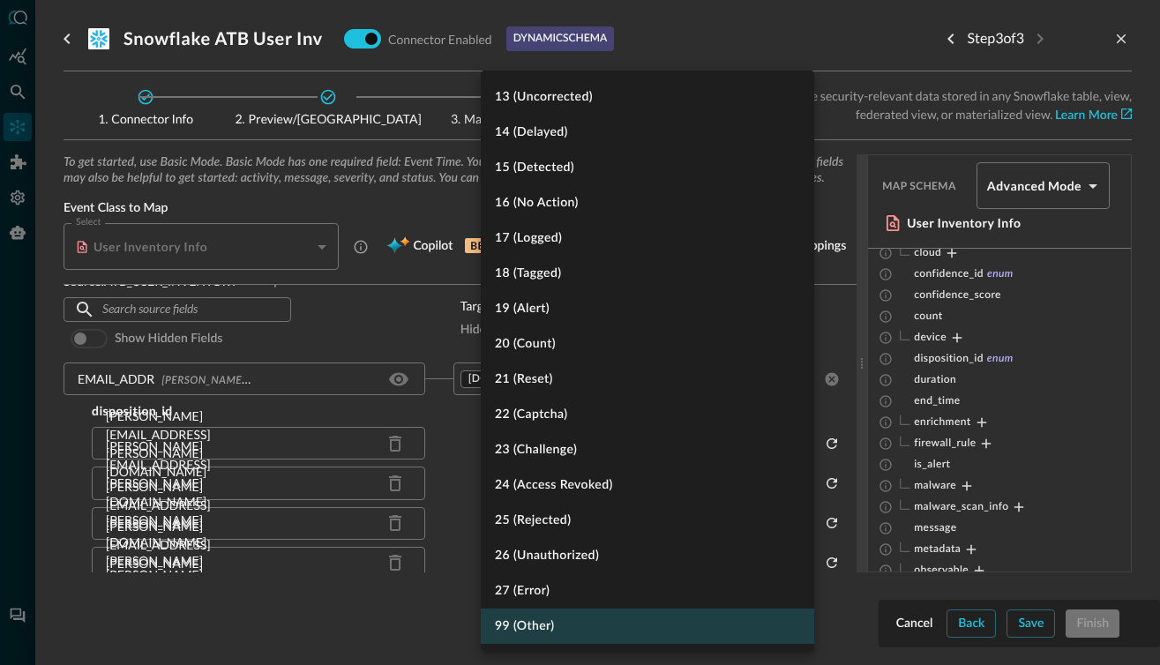
click at [823, 43] on div at bounding box center [580, 332] width 1160 height 665
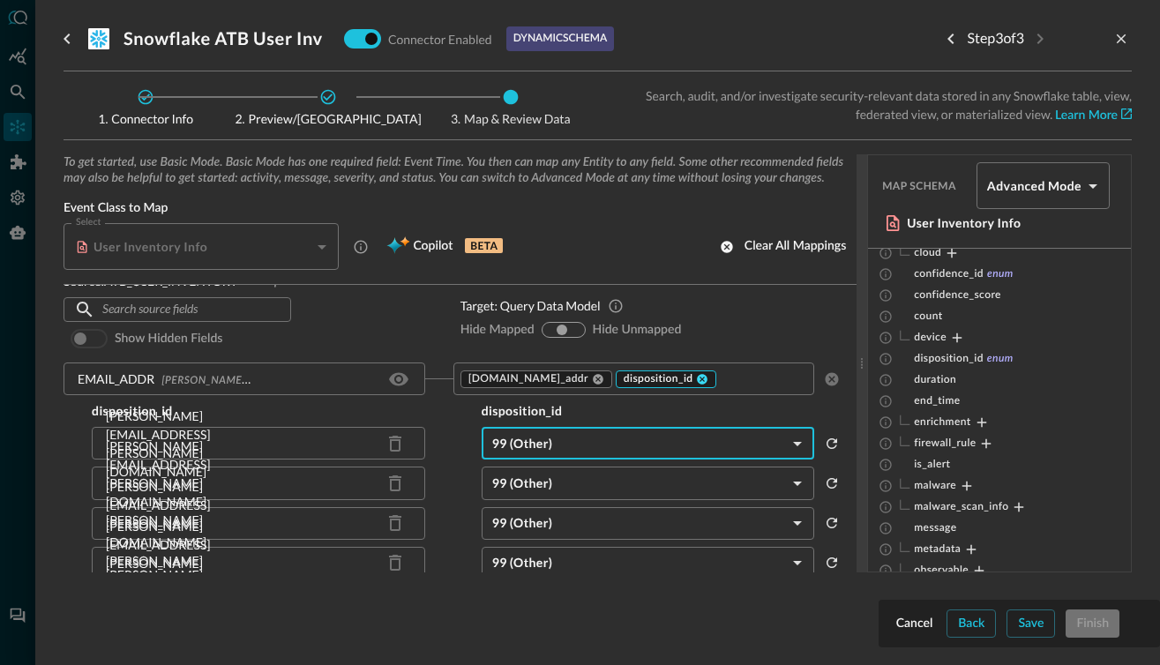
click at [698, 378] on icon at bounding box center [703, 379] width 11 height 11
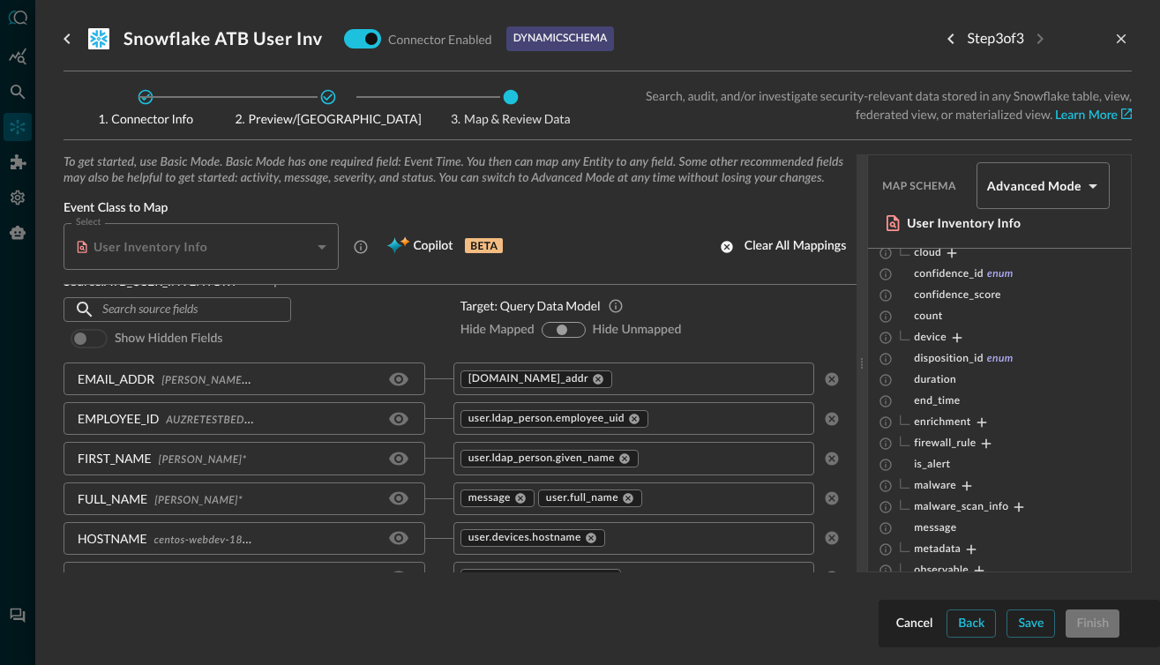
click at [631, 378] on input "text" at bounding box center [710, 379] width 192 height 22
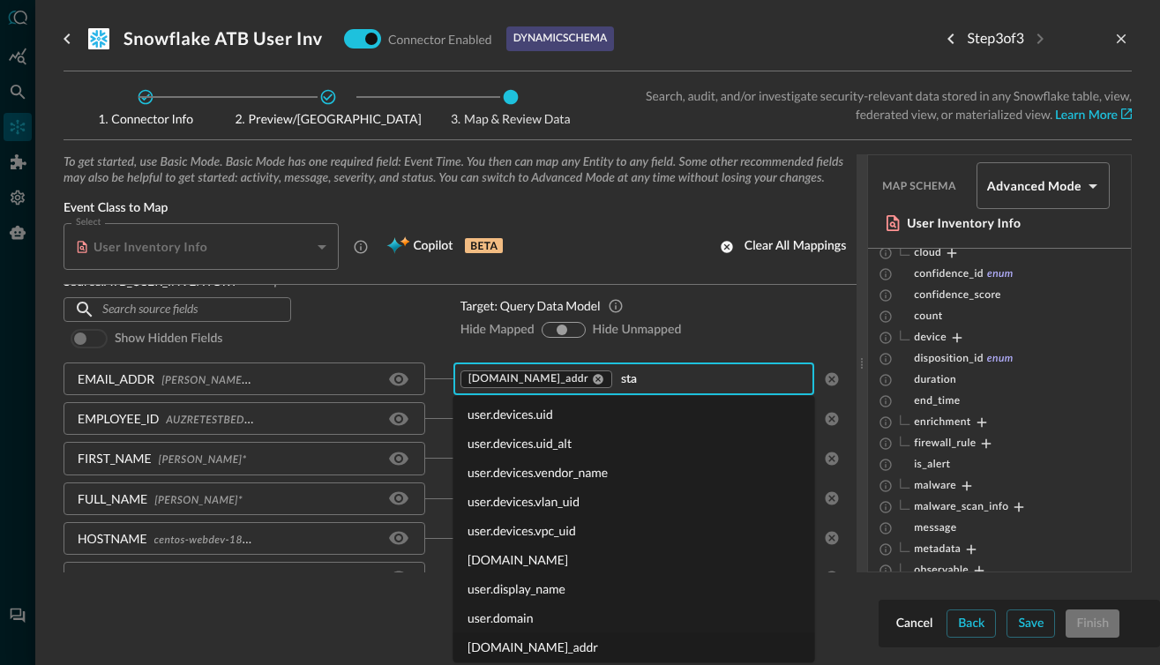
scroll to position [0, 0]
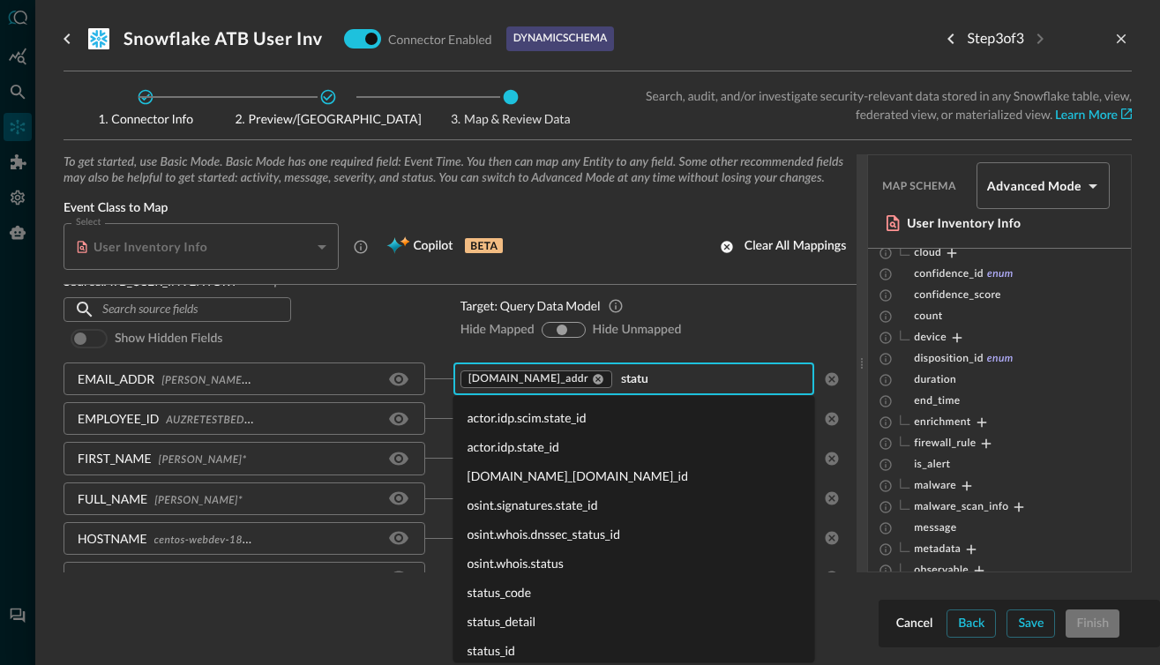
type input "status"
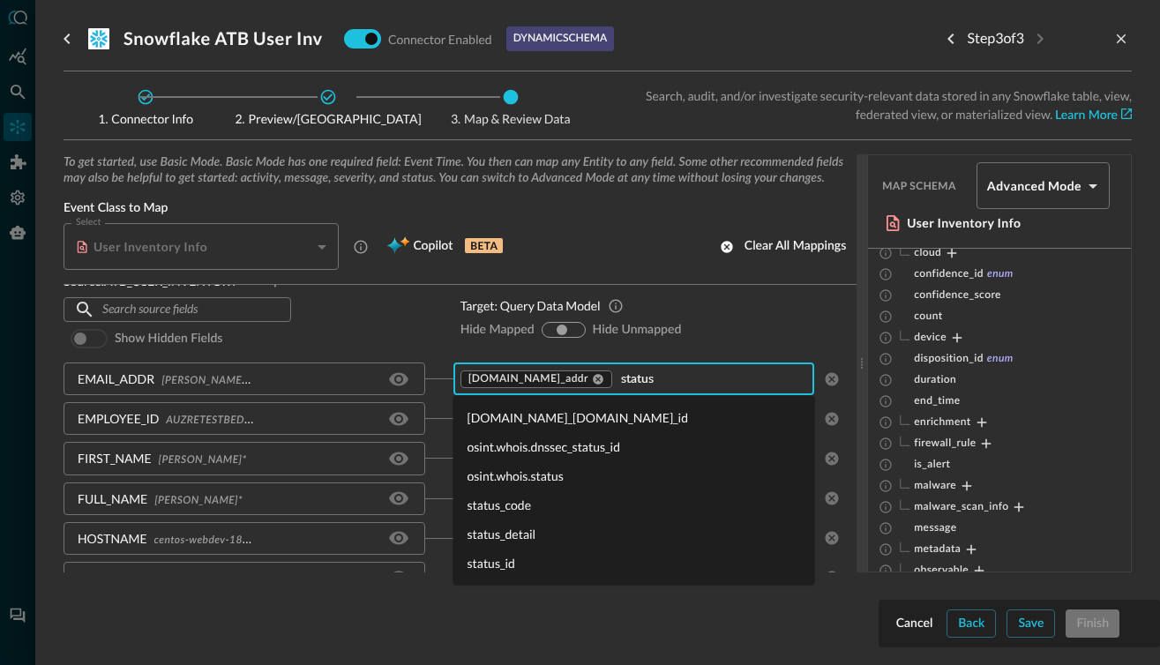
click at [498, 507] on li "status_code" at bounding box center [634, 504] width 362 height 29
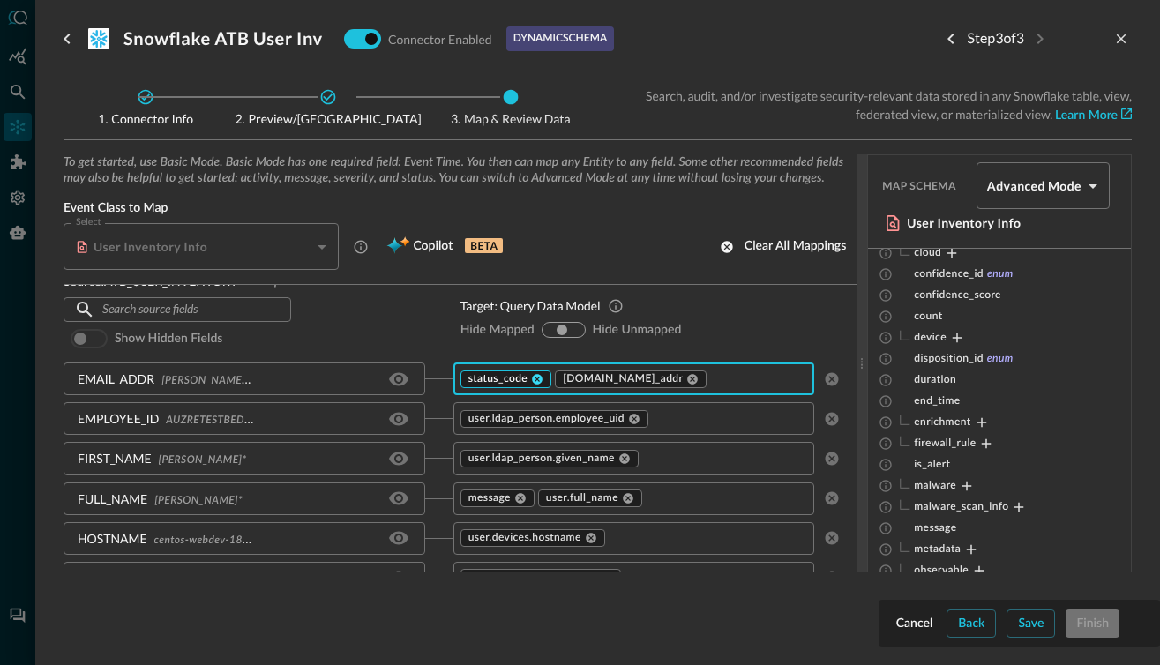
click at [536, 377] on icon at bounding box center [537, 379] width 11 height 11
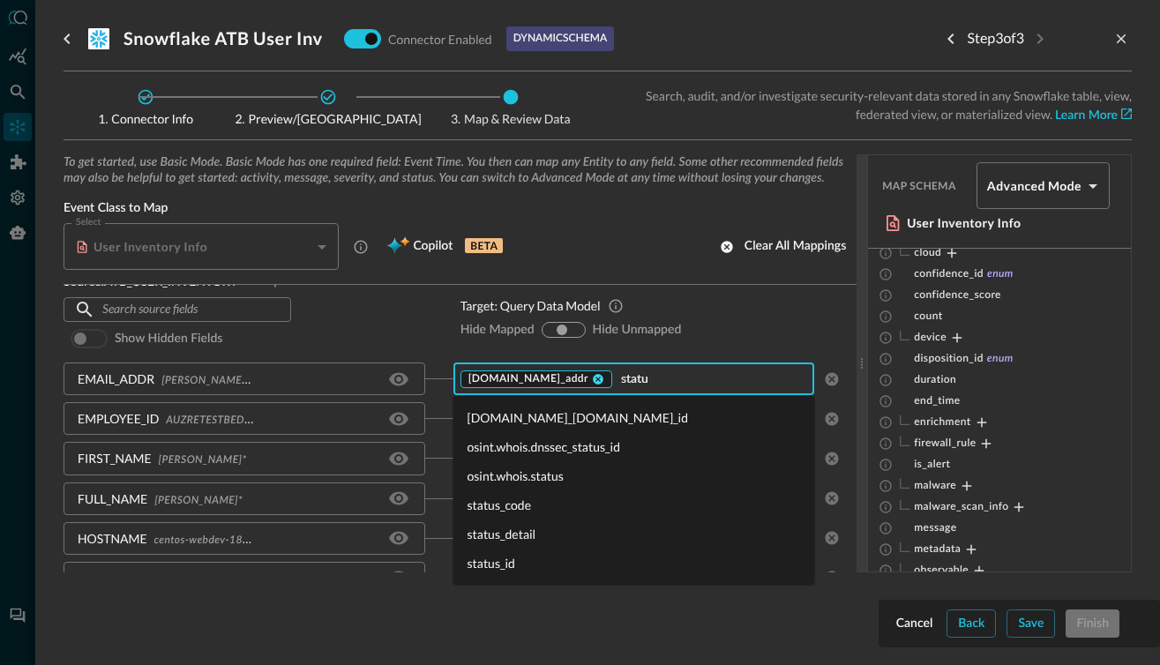
type input "status"
click at [501, 557] on li "status_id" at bounding box center [634, 563] width 362 height 29
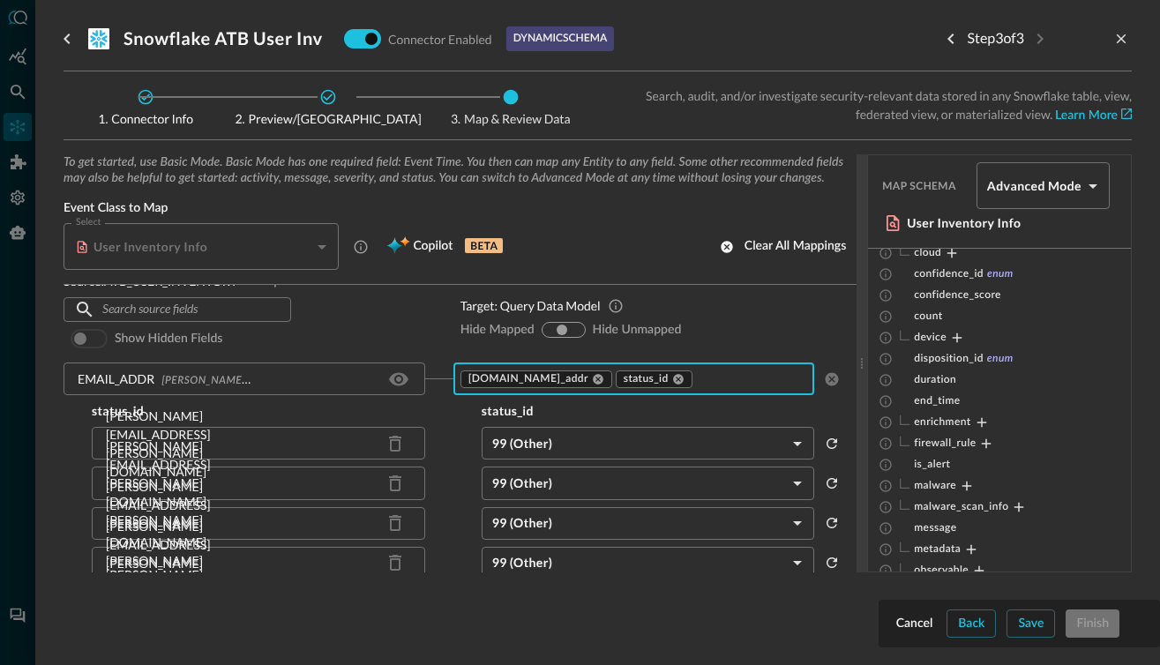
click at [642, 438] on body "Connectors Help Logout MD ​ snowflak ​ Add Connector Export Connectors Data Lak…" at bounding box center [580, 332] width 1160 height 665
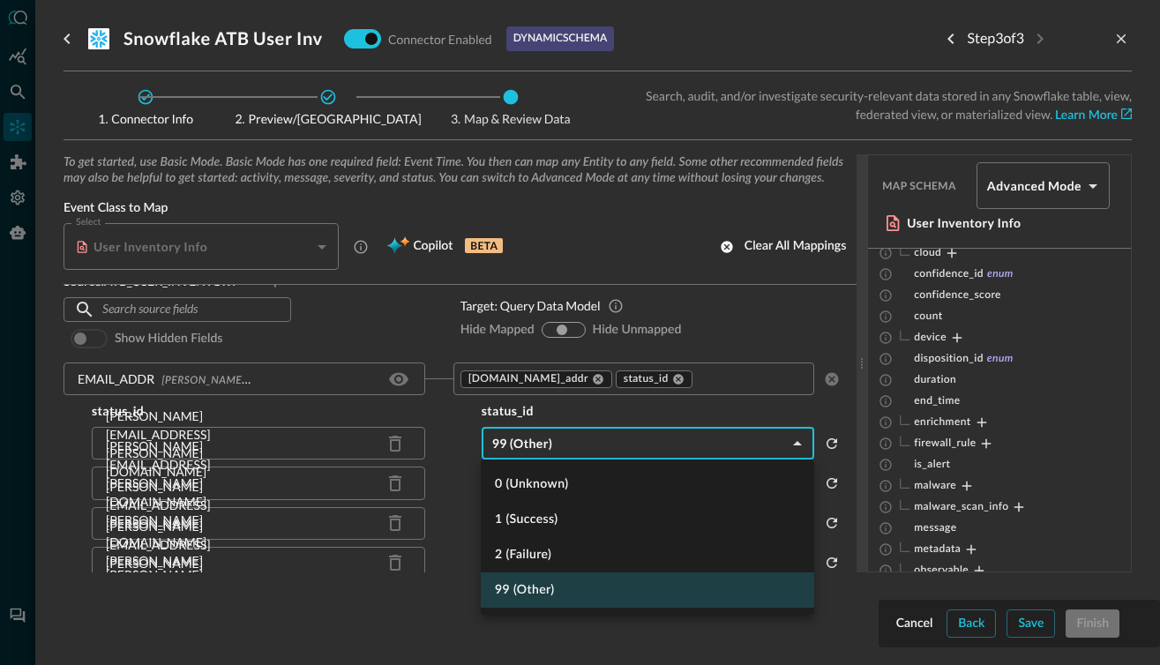
click at [635, 378] on div at bounding box center [580, 332] width 1160 height 665
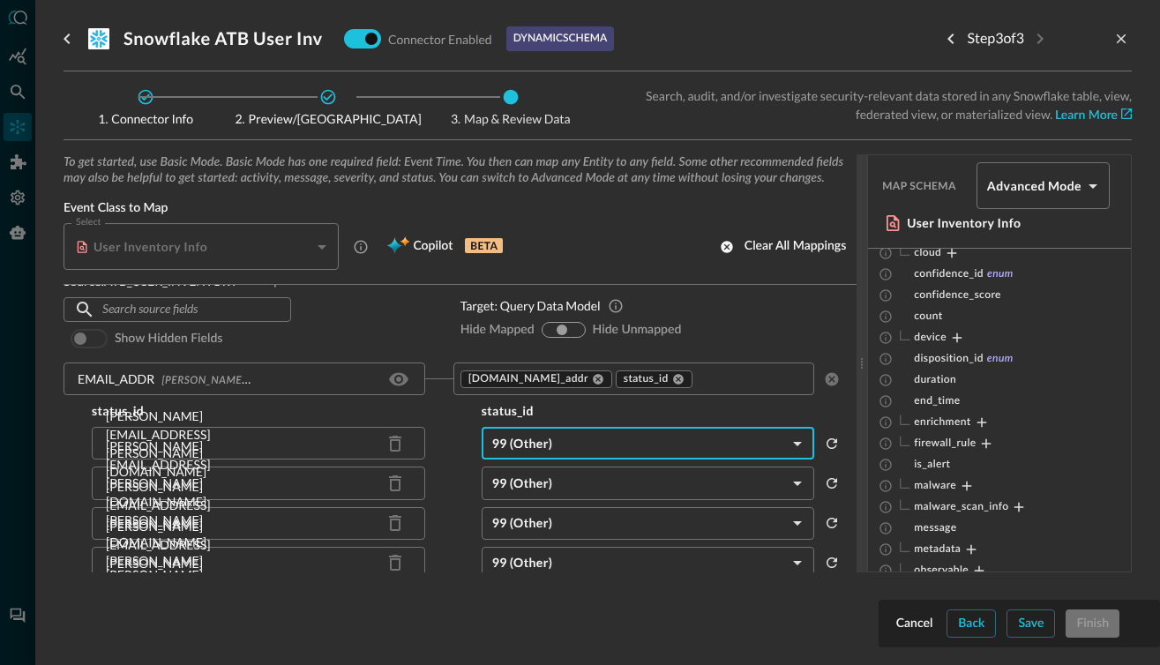
click at [672, 378] on icon at bounding box center [678, 379] width 12 height 12
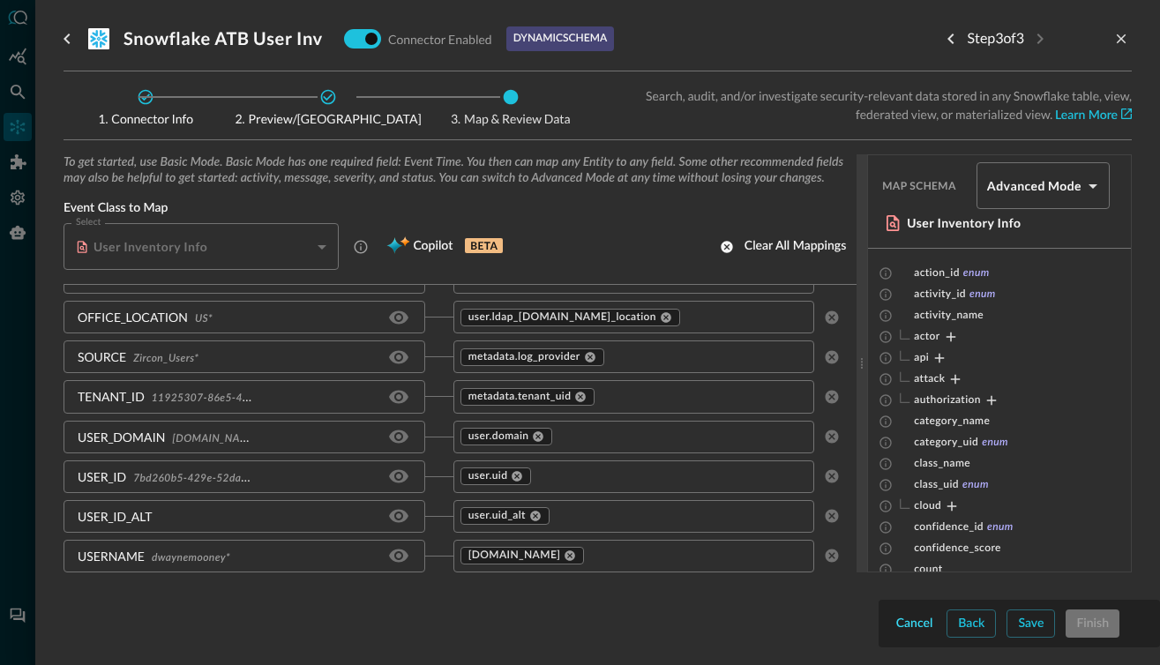
click at [893, 622] on button "Cancel" at bounding box center [915, 624] width 44 height 28
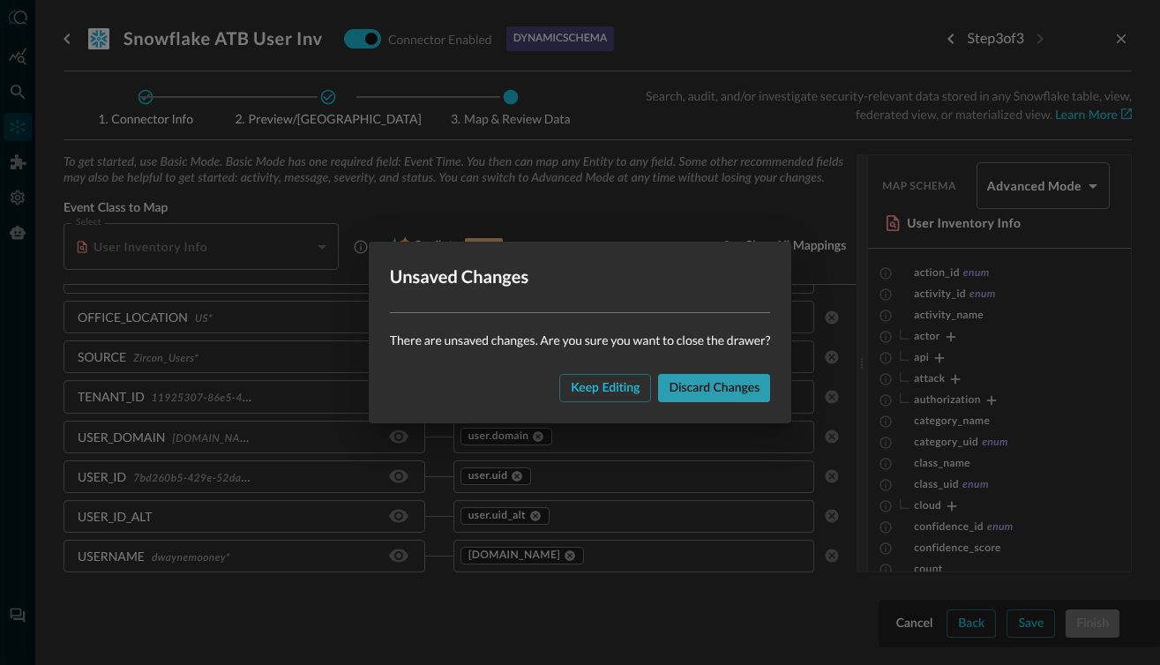
click at [708, 393] on div "Discard changes" at bounding box center [714, 389] width 91 height 22
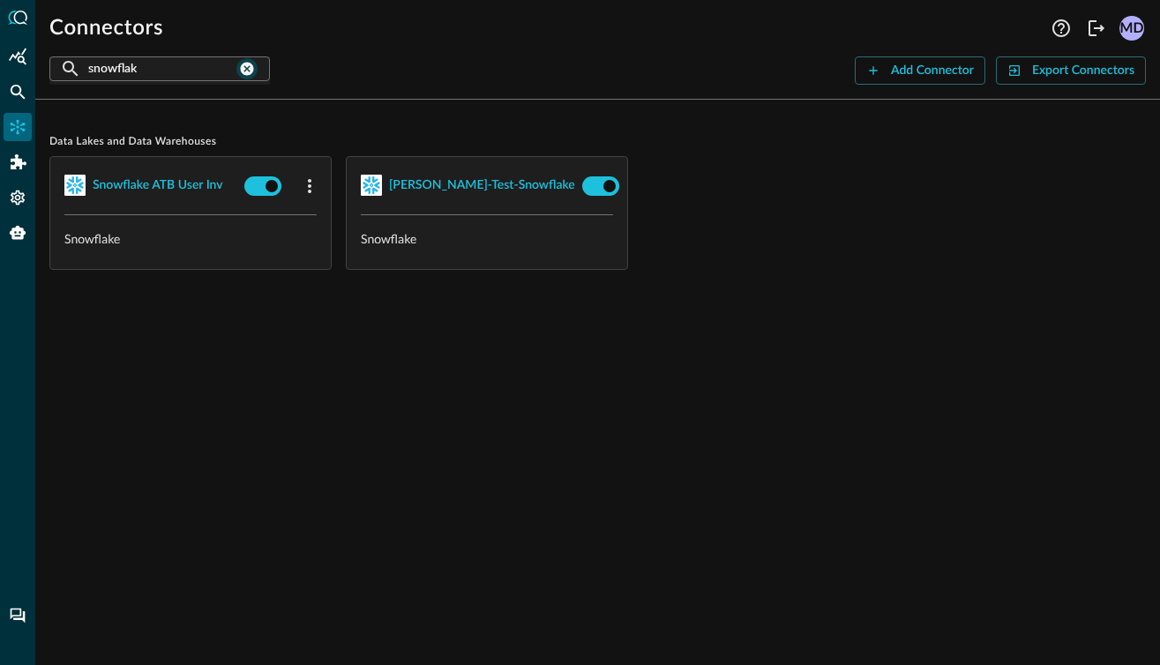
click at [242, 69] on icon "clear connection search" at bounding box center [247, 69] width 16 height 16
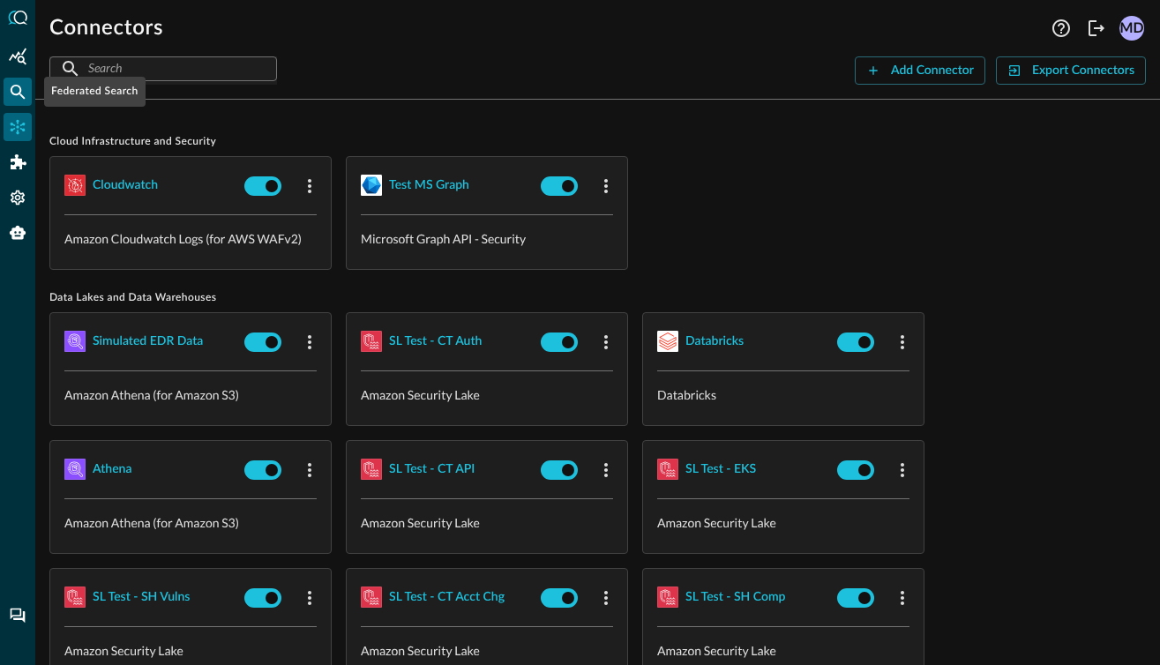
click at [22, 80] on div "Federated Search" at bounding box center [18, 92] width 28 height 28
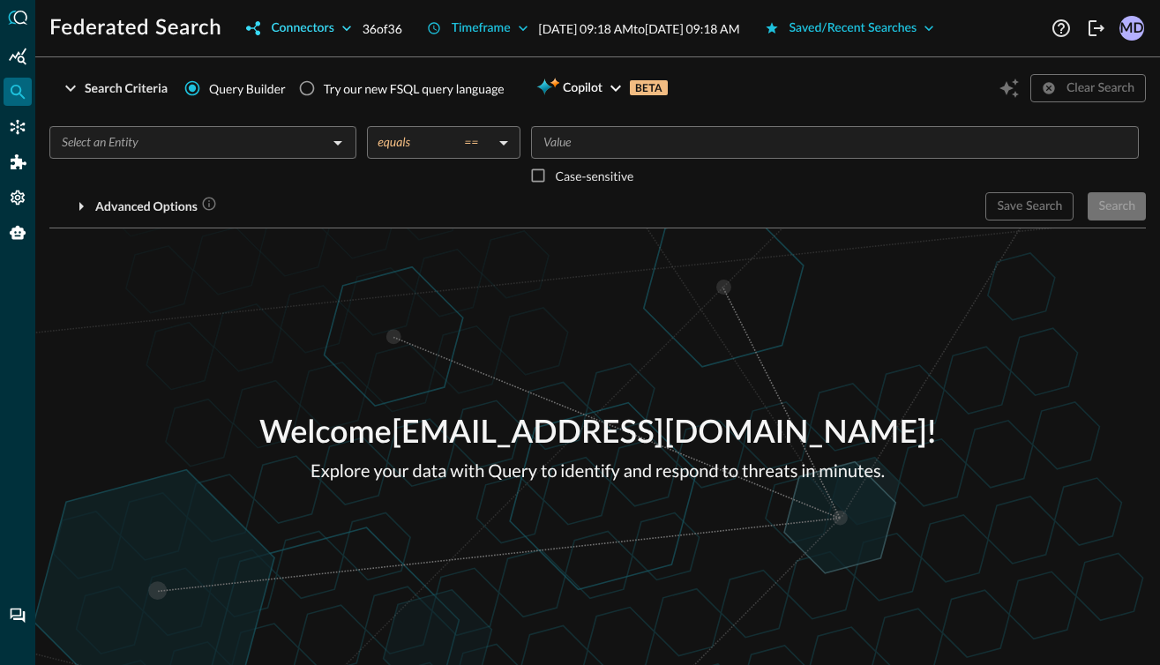
click at [343, 27] on icon "button" at bounding box center [346, 28] width 9 height 5
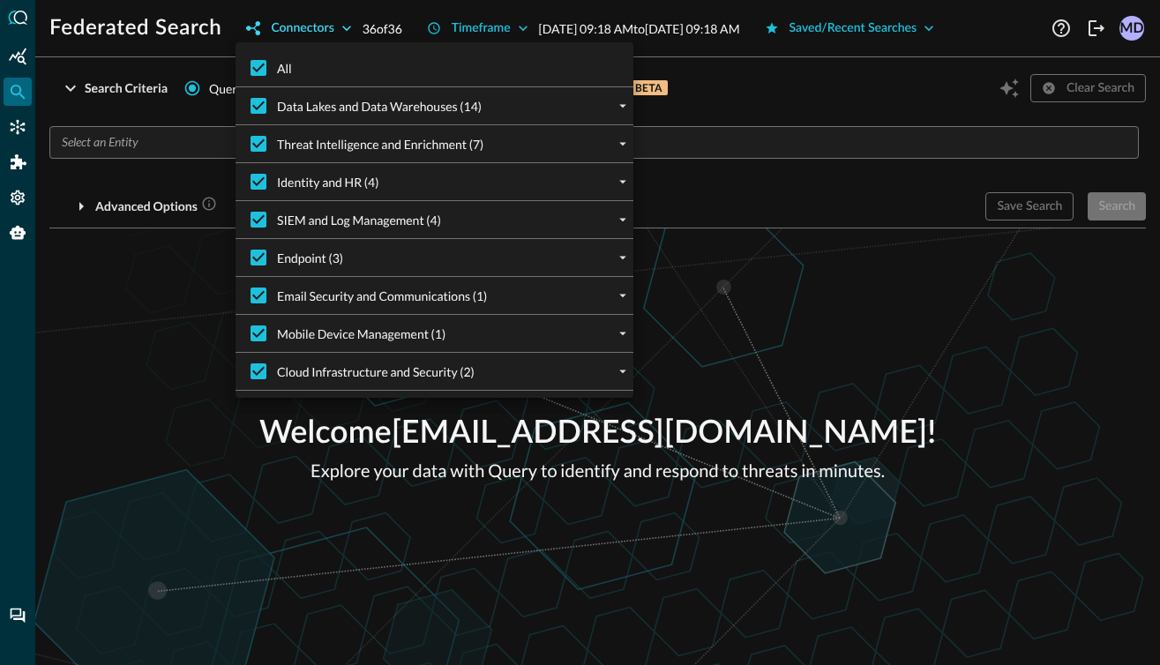
click at [343, 27] on div at bounding box center [580, 332] width 1160 height 665
